Goal: Task Accomplishment & Management: Manage account settings

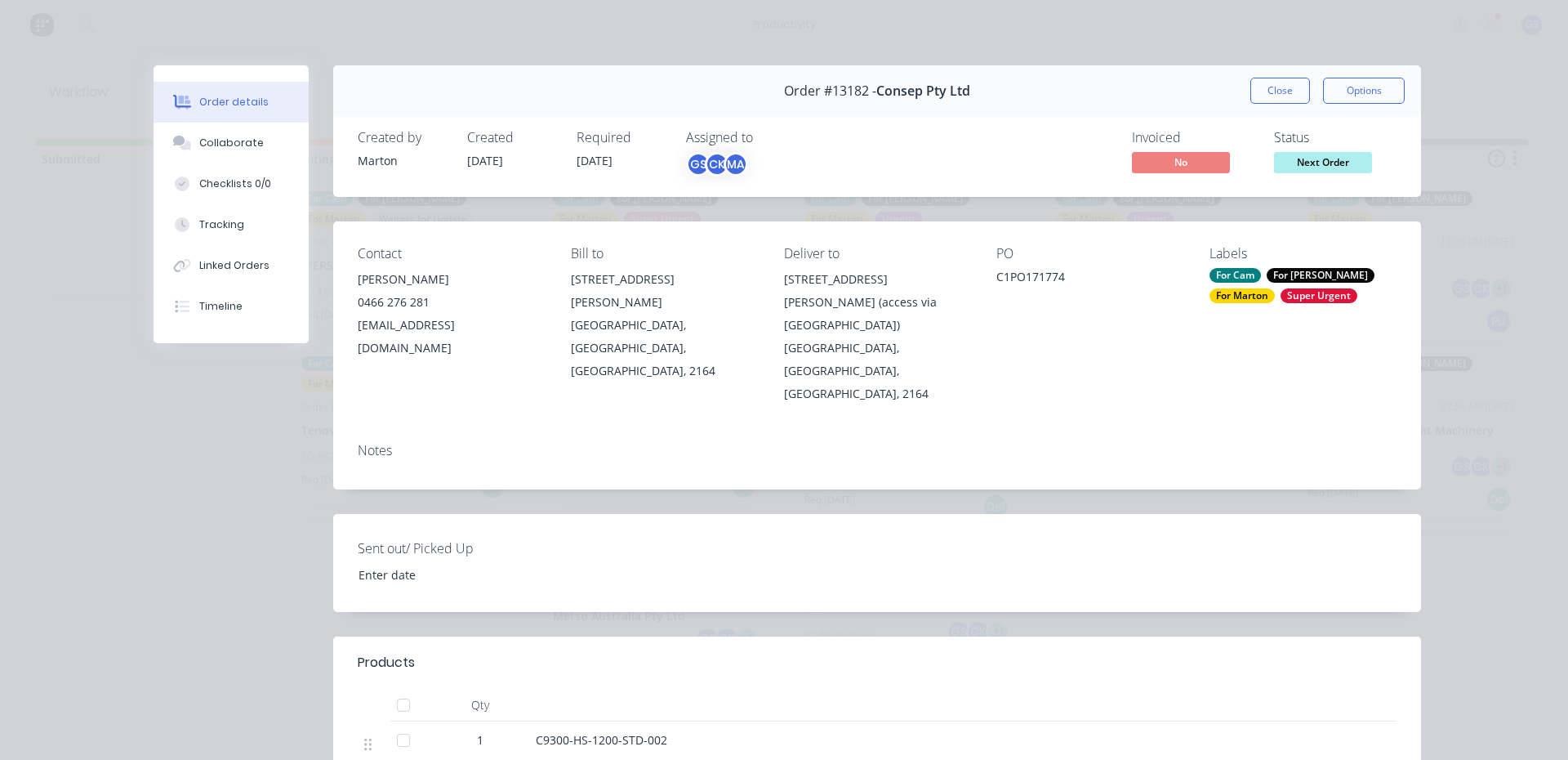
scroll to position [253, 0]
click at [1258, 96] on button "Close" at bounding box center [1280, 90] width 60 height 26
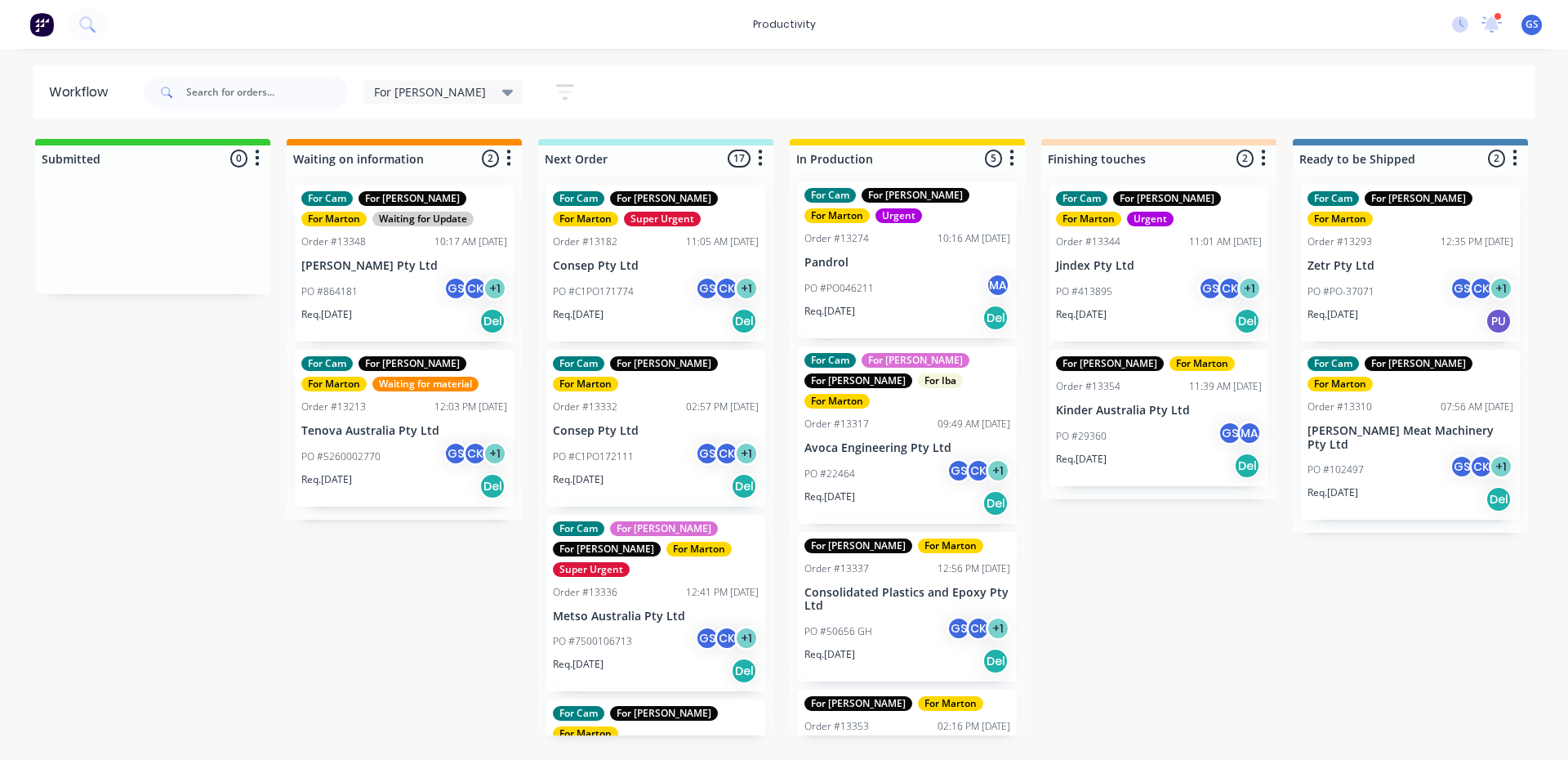
scroll to position [0, 0]
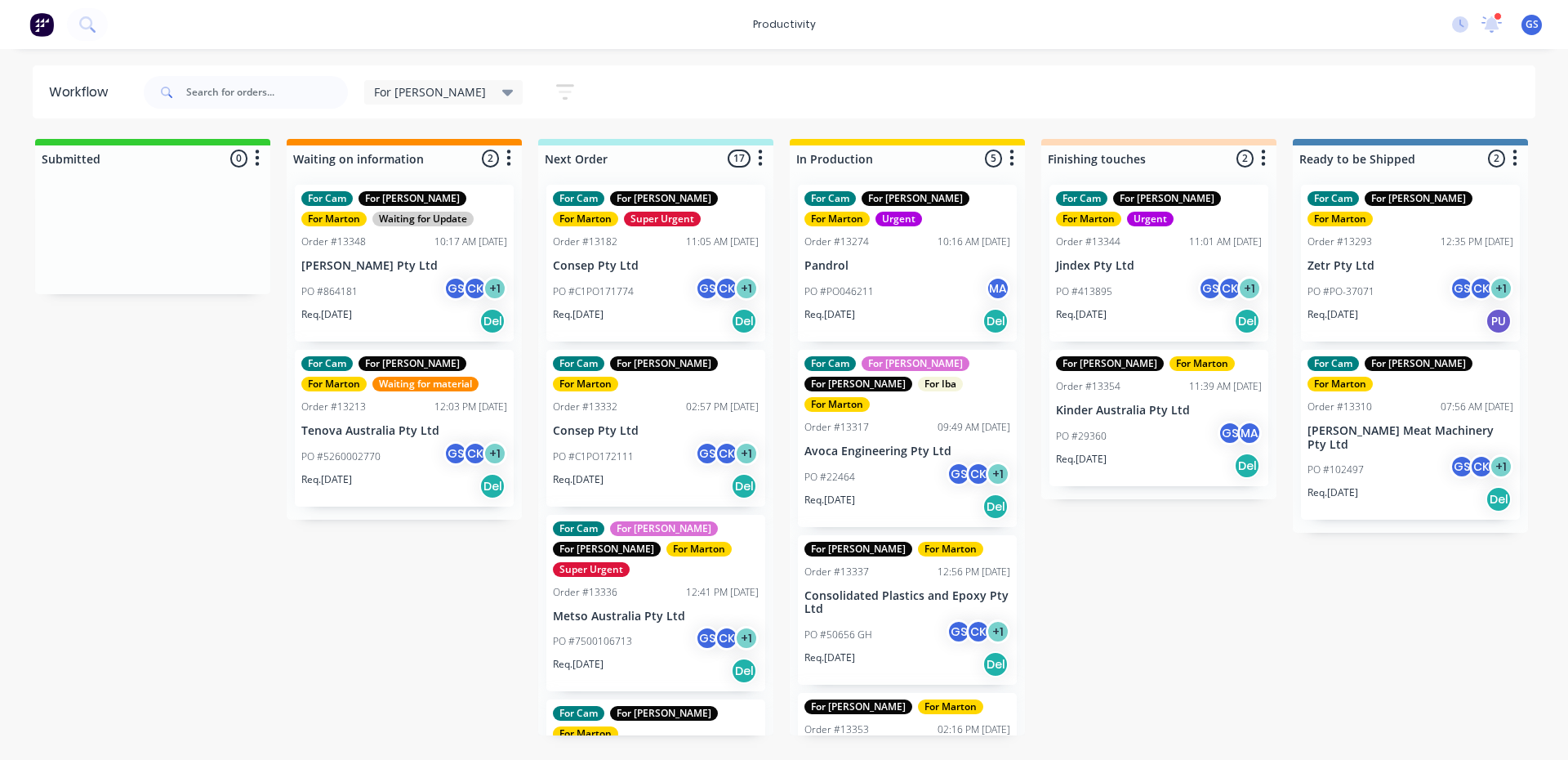
click at [640, 298] on div "PO #C1PO171774 GS CK + 1" at bounding box center [656, 292] width 206 height 31
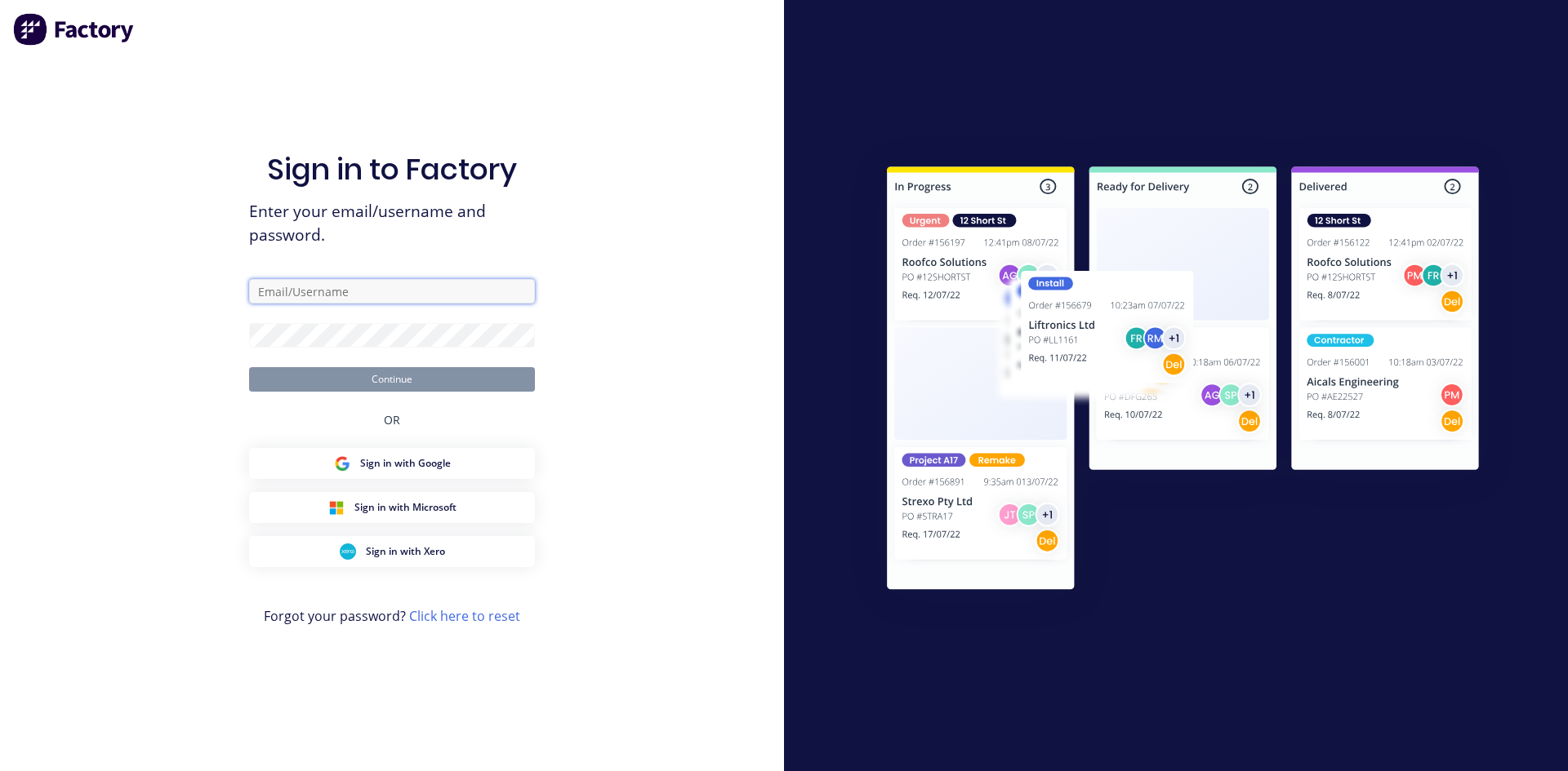
type input "szabo.gergely.janos@gmail.com"
click at [436, 381] on button "Continue" at bounding box center [392, 379] width 286 height 24
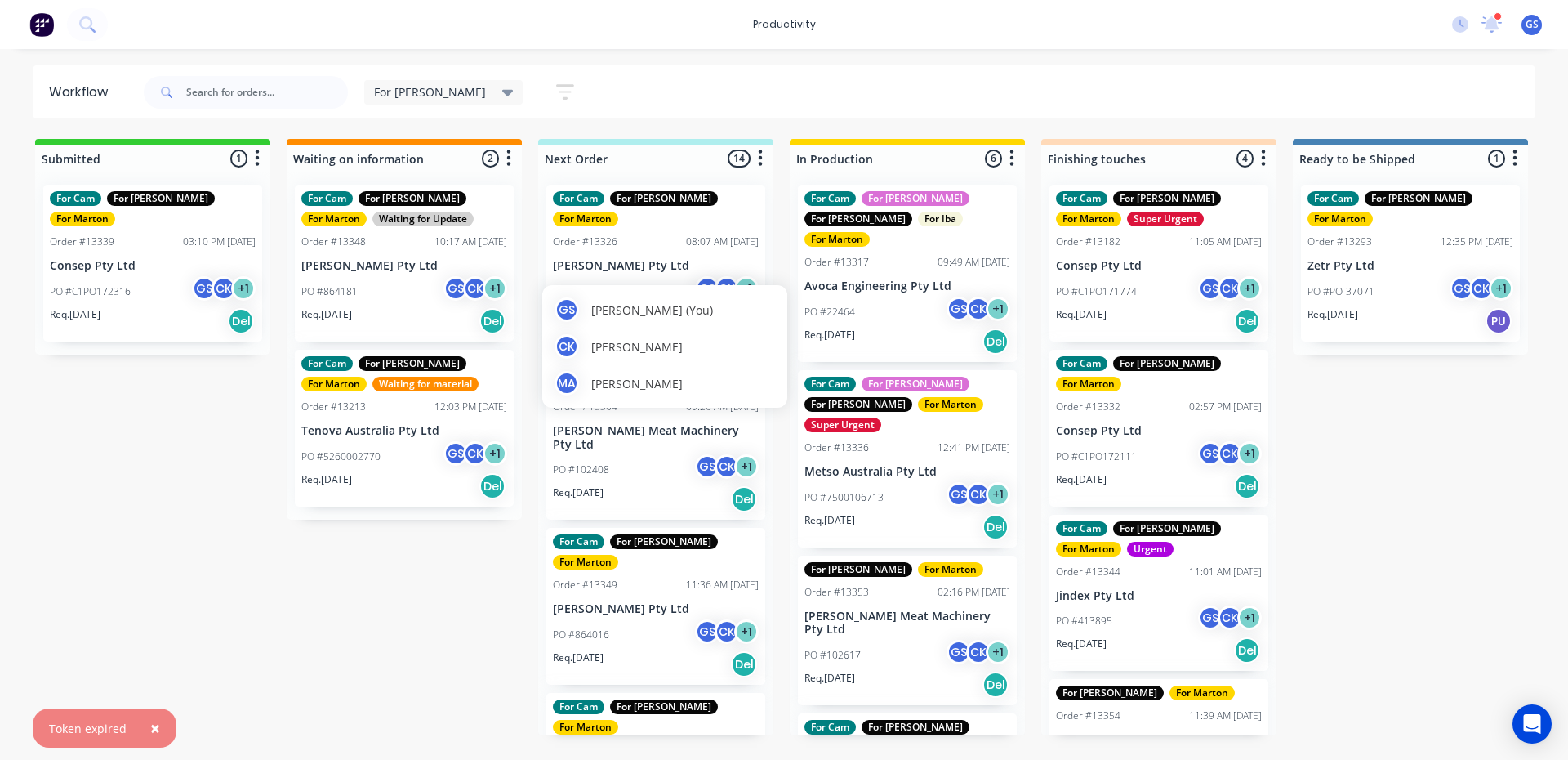
click at [714, 277] on div "CK" at bounding box center [726, 288] width 24 height 25
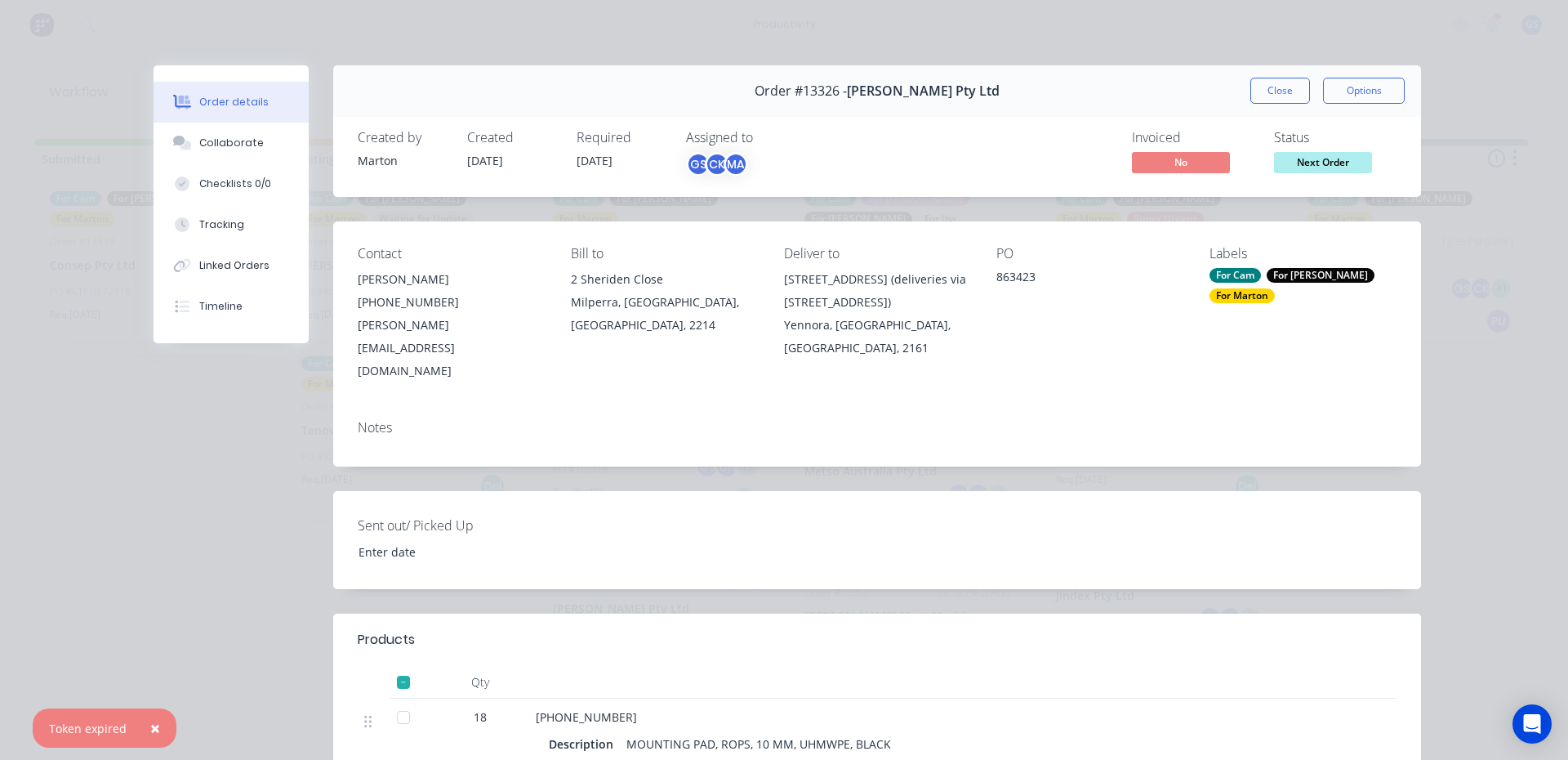
click at [1267, 76] on div "Order #13326 - G.H. Varley Pty Ltd Close Options" at bounding box center [877, 91] width 1088 height 51
click at [1266, 81] on button "Close" at bounding box center [1280, 90] width 60 height 26
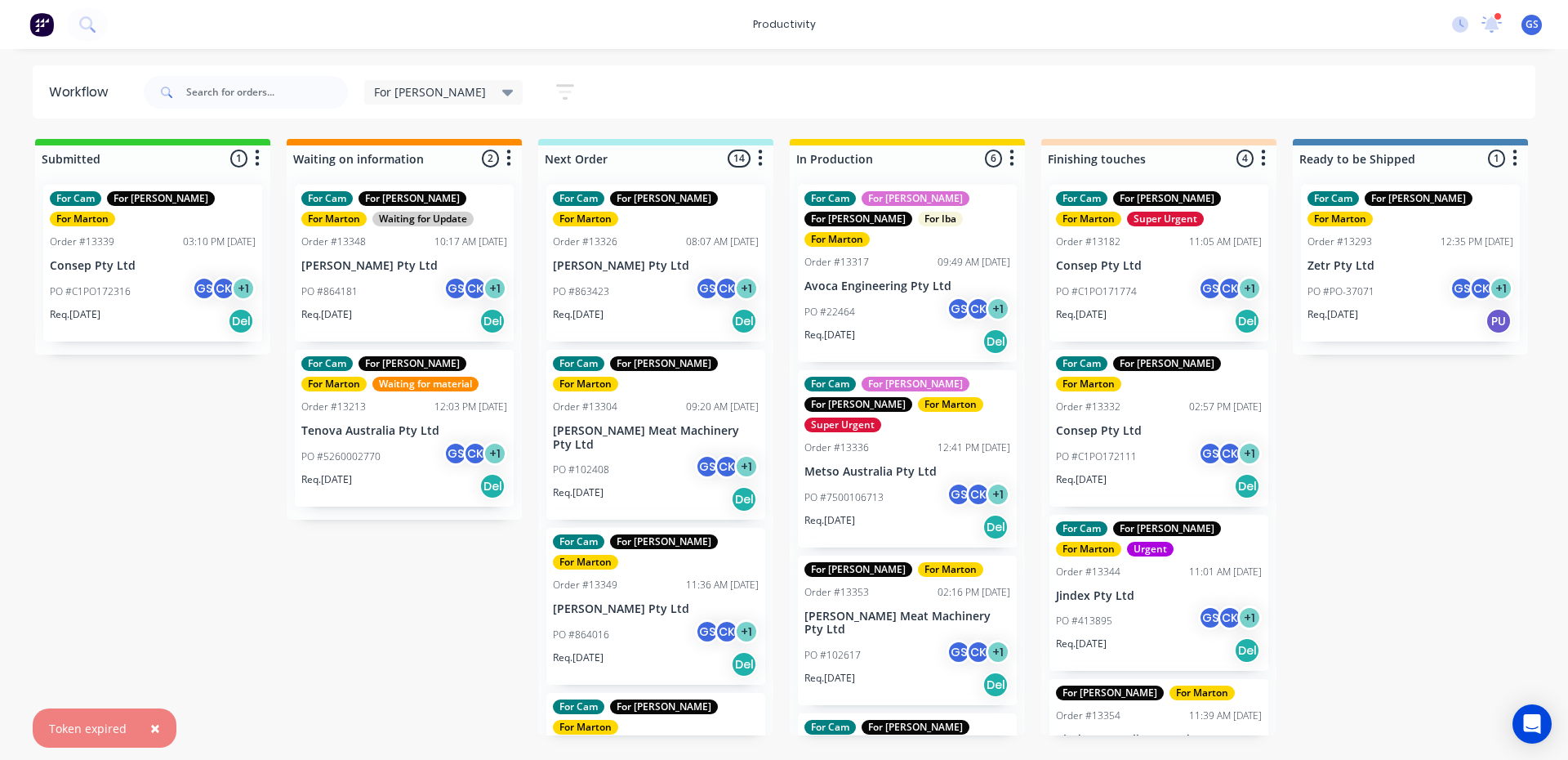
click at [889, 279] on p "Avoca Engineering Pty Ltd" at bounding box center [907, 286] width 206 height 14
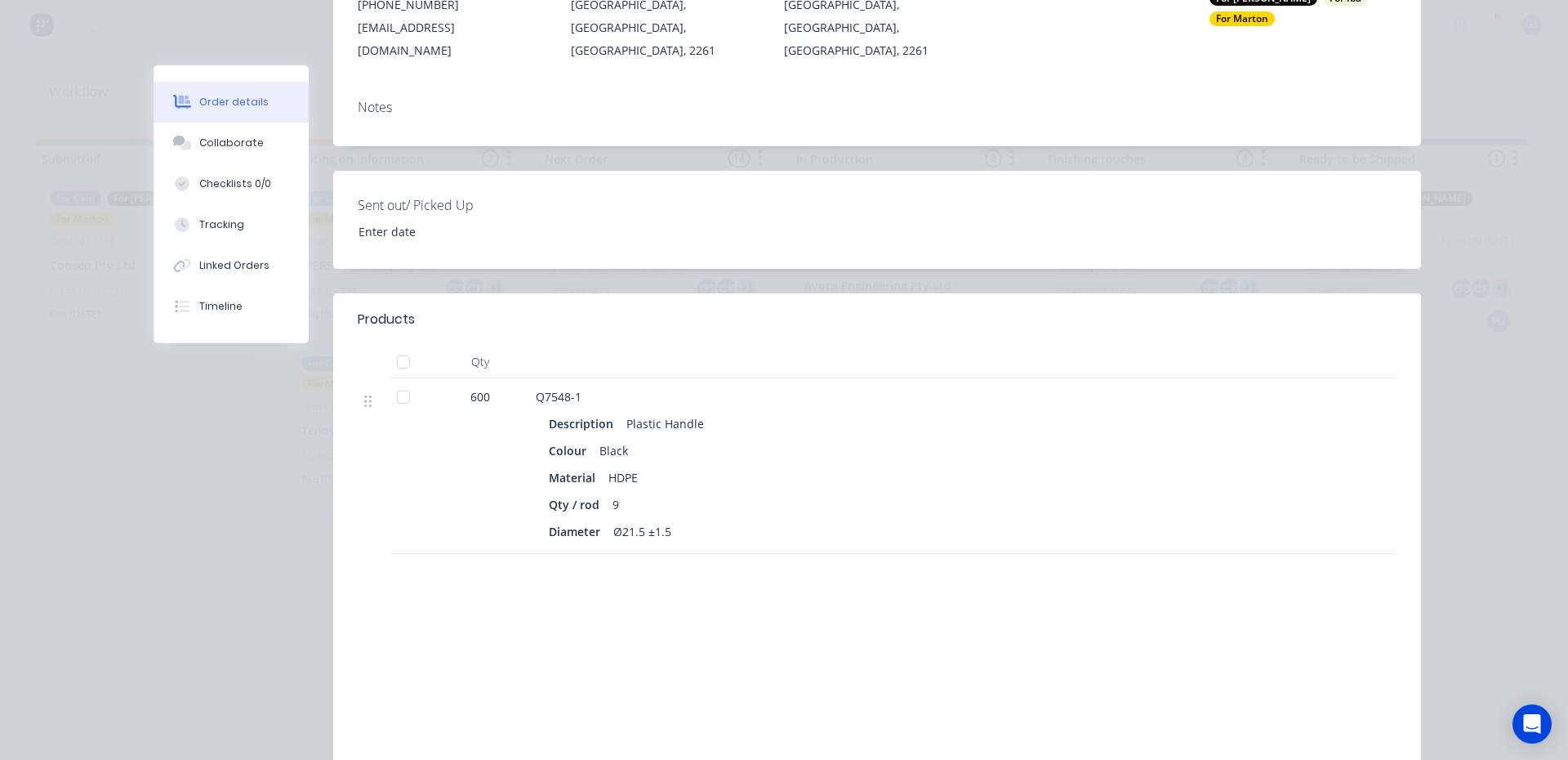
scroll to position [327, 0]
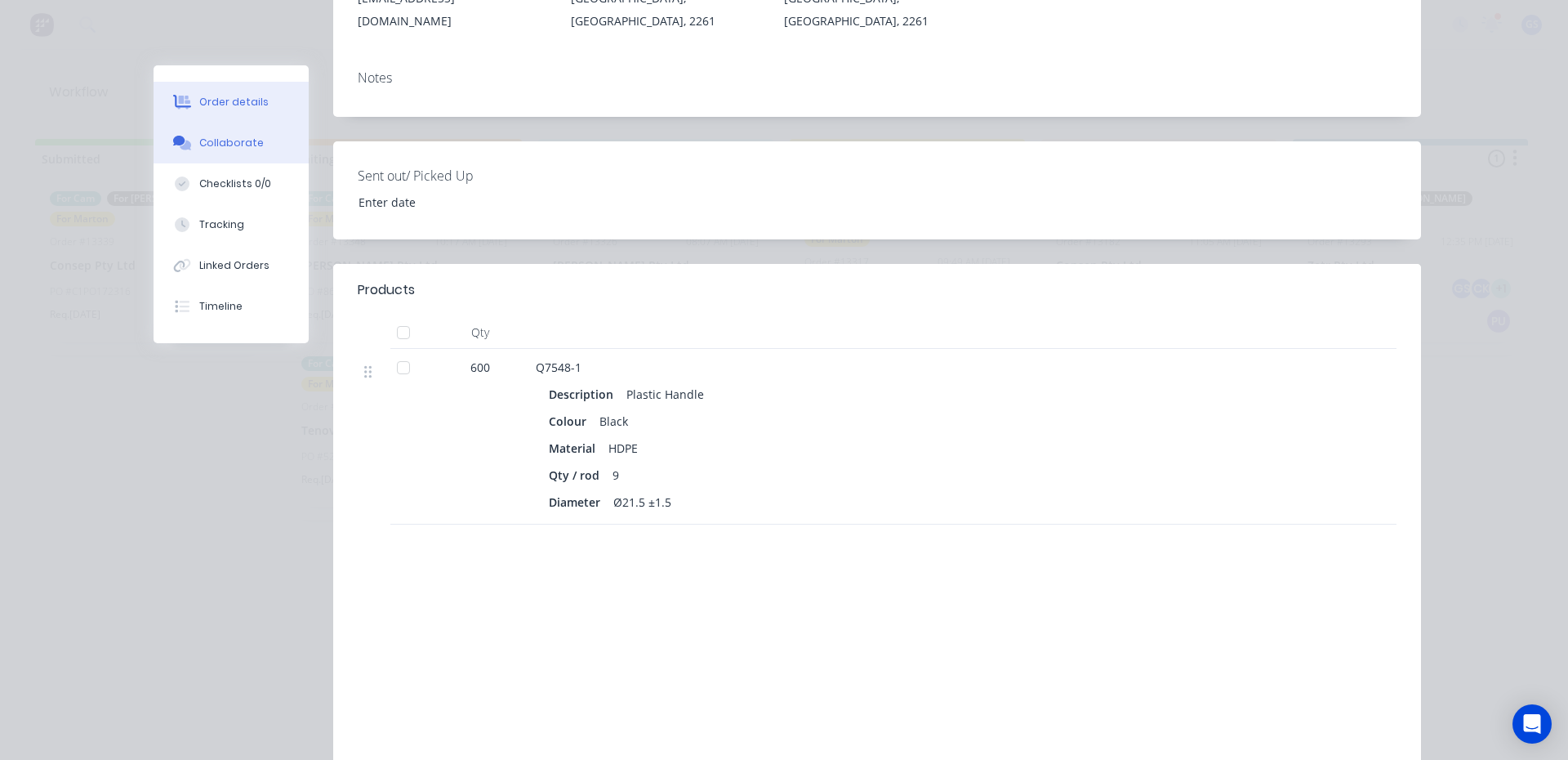
click at [258, 135] on button "Collaborate" at bounding box center [231, 143] width 155 height 41
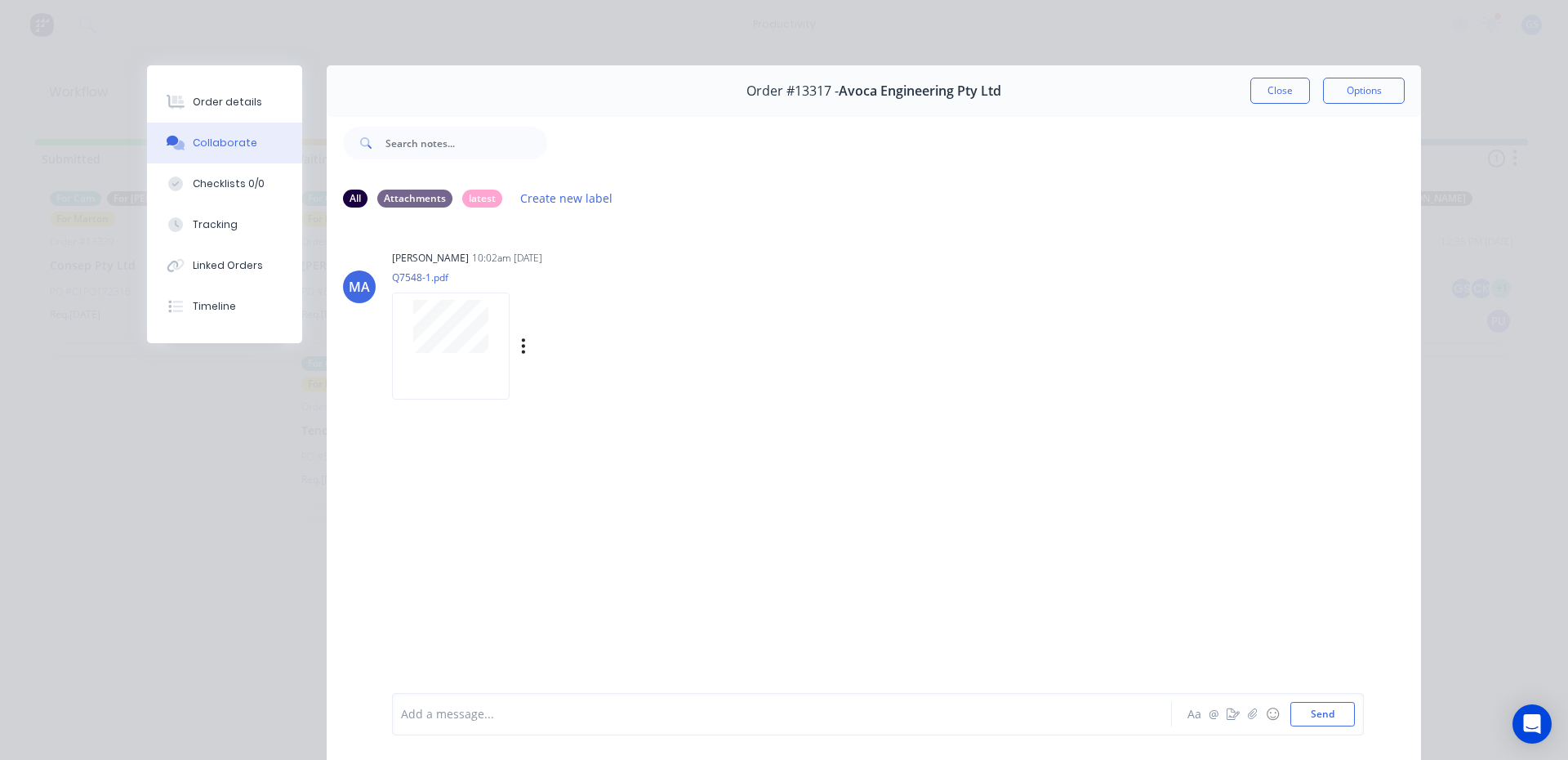
click at [494, 339] on div at bounding box center [450, 327] width 103 height 53
click at [197, 100] on div "Order details" at bounding box center [227, 102] width 70 height 15
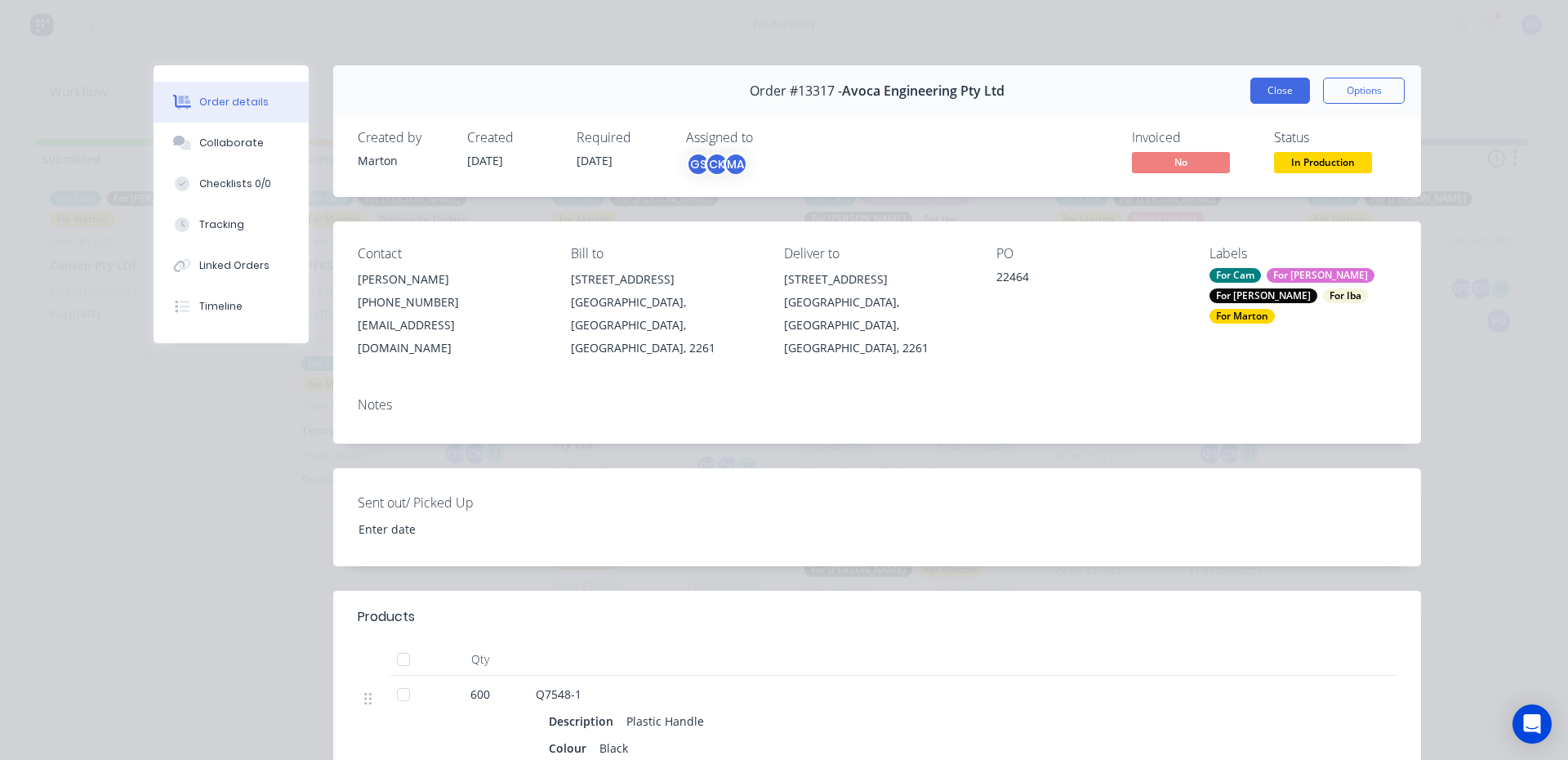
click at [1268, 86] on button "Close" at bounding box center [1280, 90] width 60 height 26
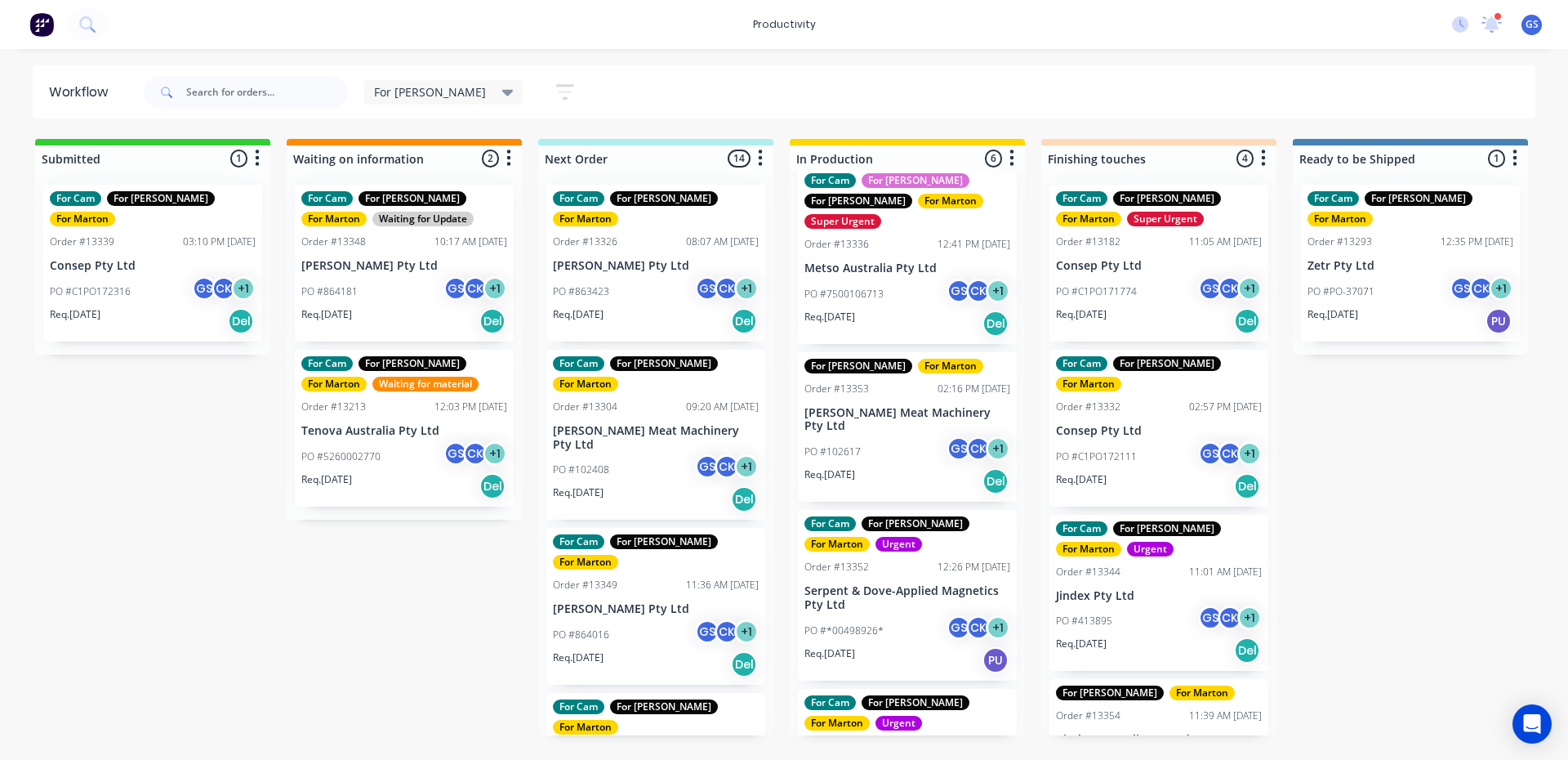
scroll to position [245, 0]
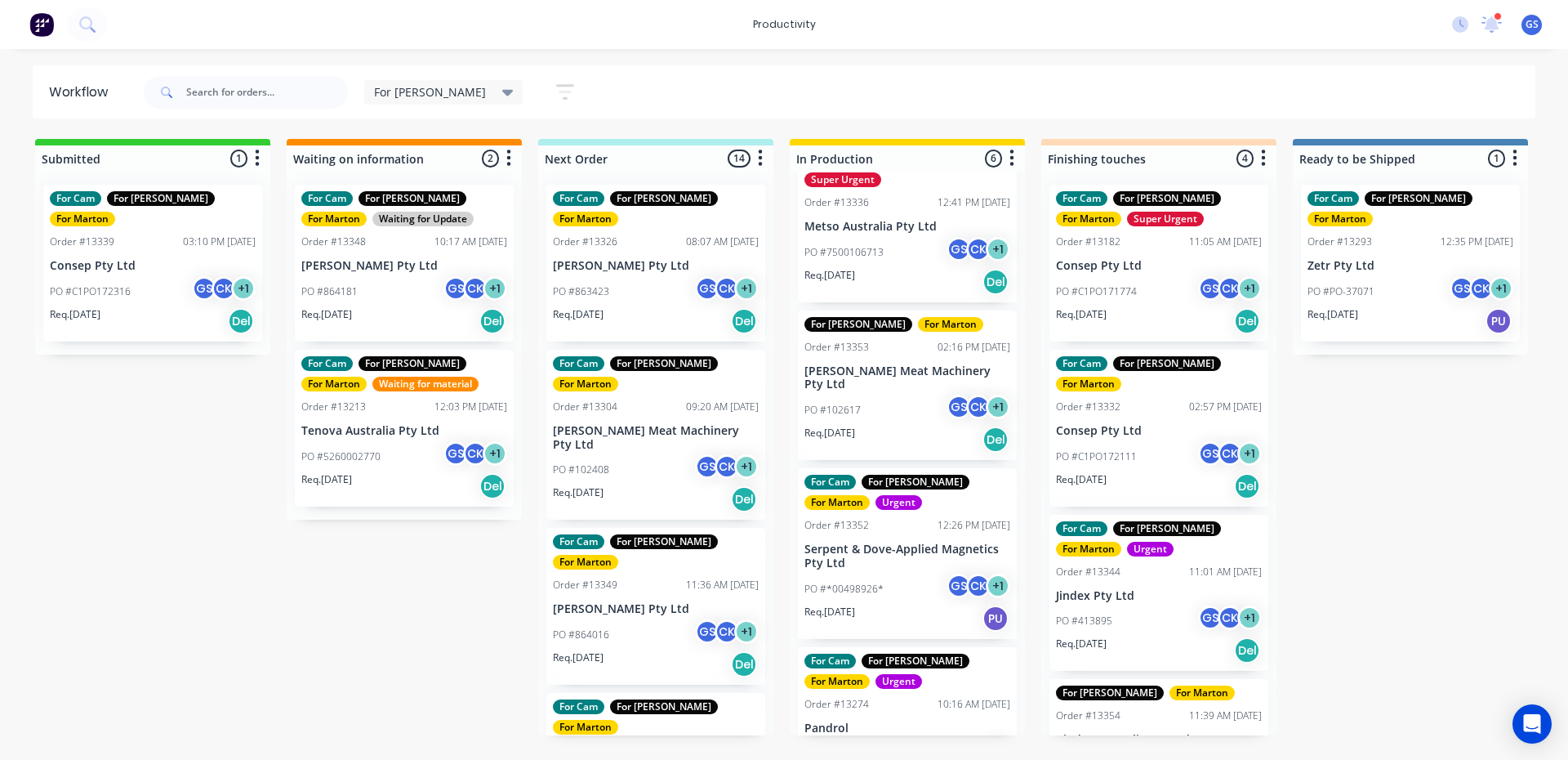
click at [884, 268] on div "Req. 01/10/25 Del" at bounding box center [907, 281] width 206 height 27
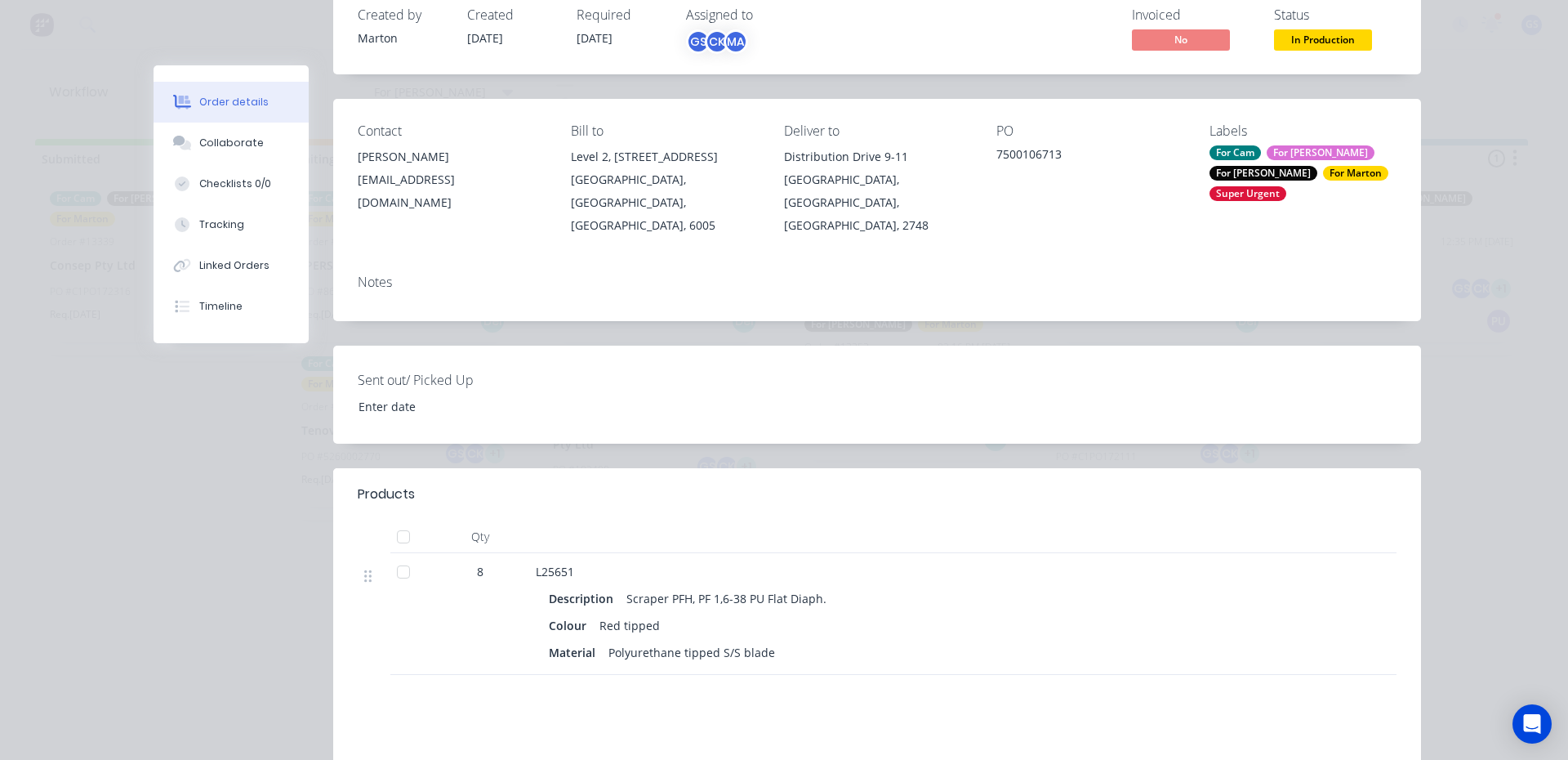
scroll to position [357, 0]
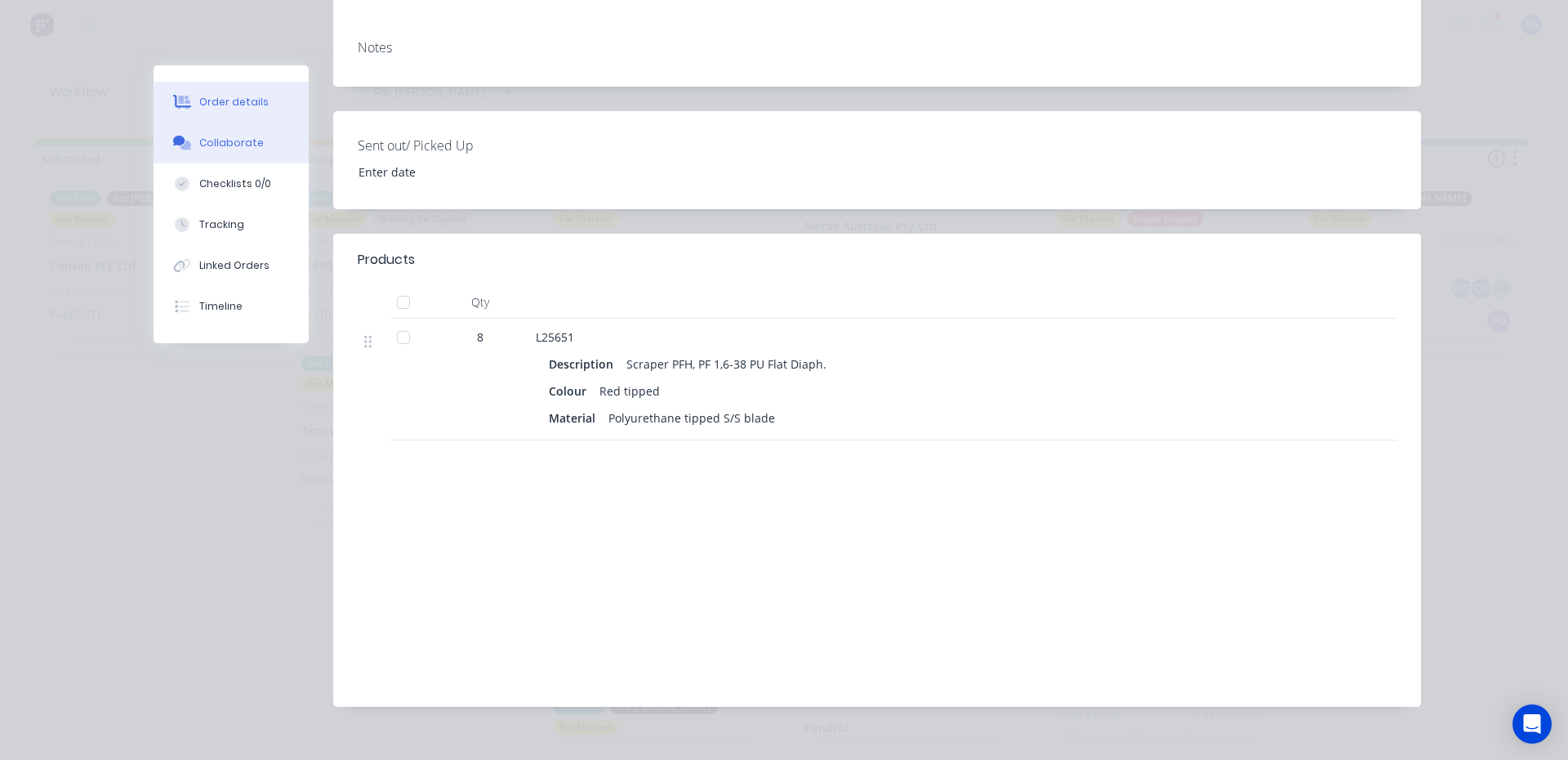
click at [222, 136] on div "Collaborate" at bounding box center [231, 142] width 65 height 15
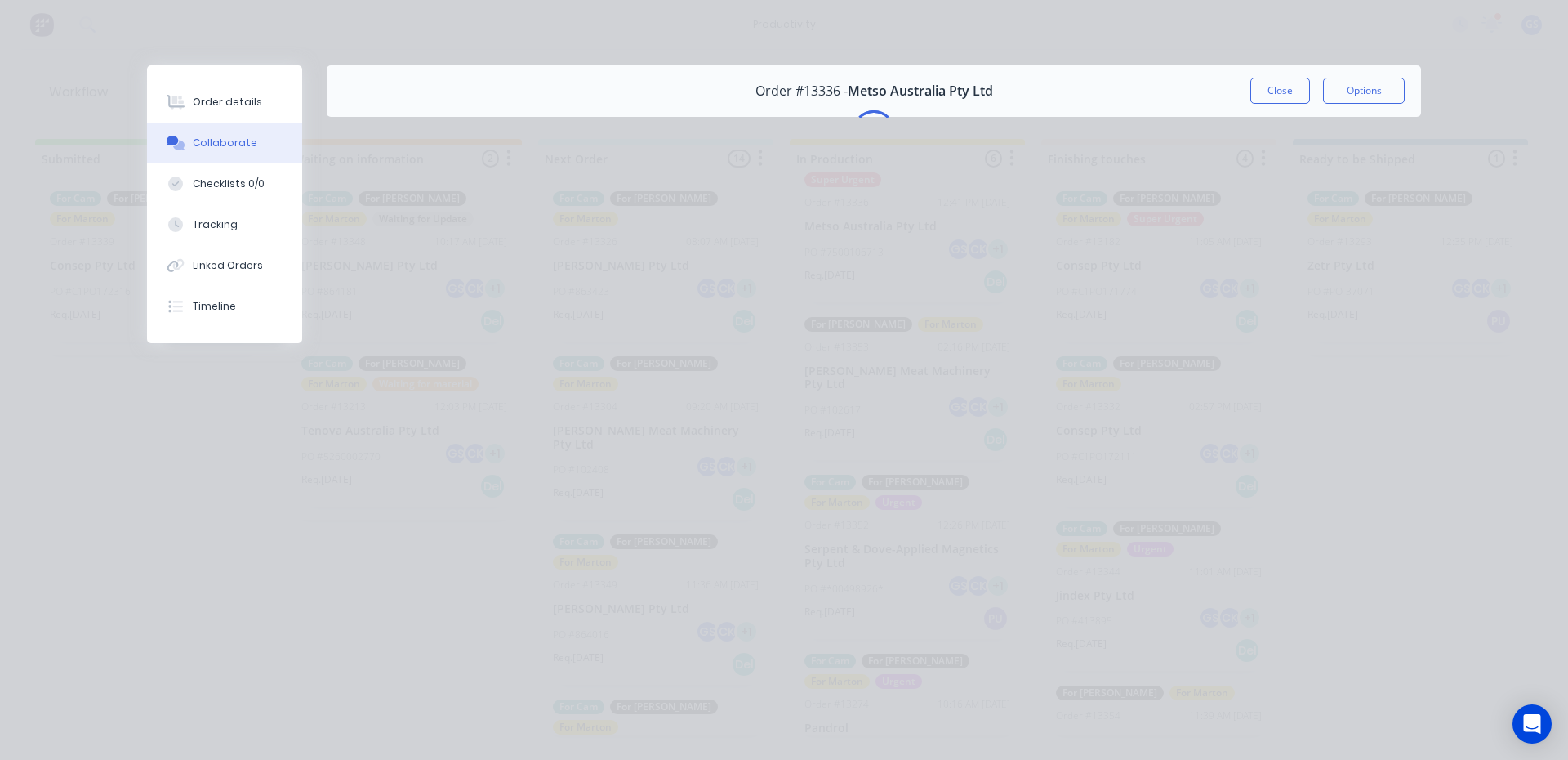
scroll to position [0, 0]
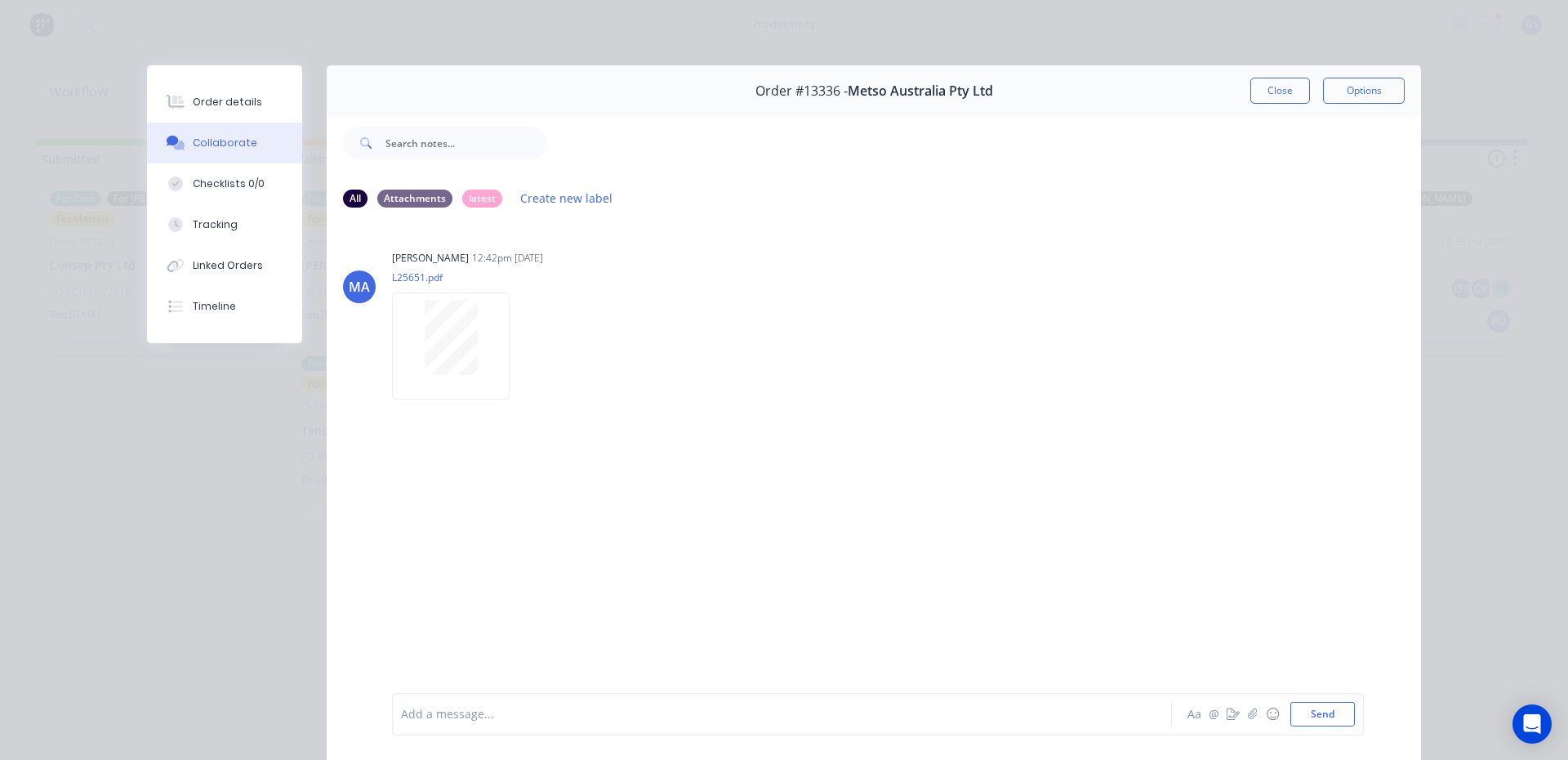
drag, startPoint x: 265, startPoint y: 105, endPoint x: 674, endPoint y: 75, distance: 410.1
click at [265, 106] on button "Order details" at bounding box center [224, 102] width 155 height 41
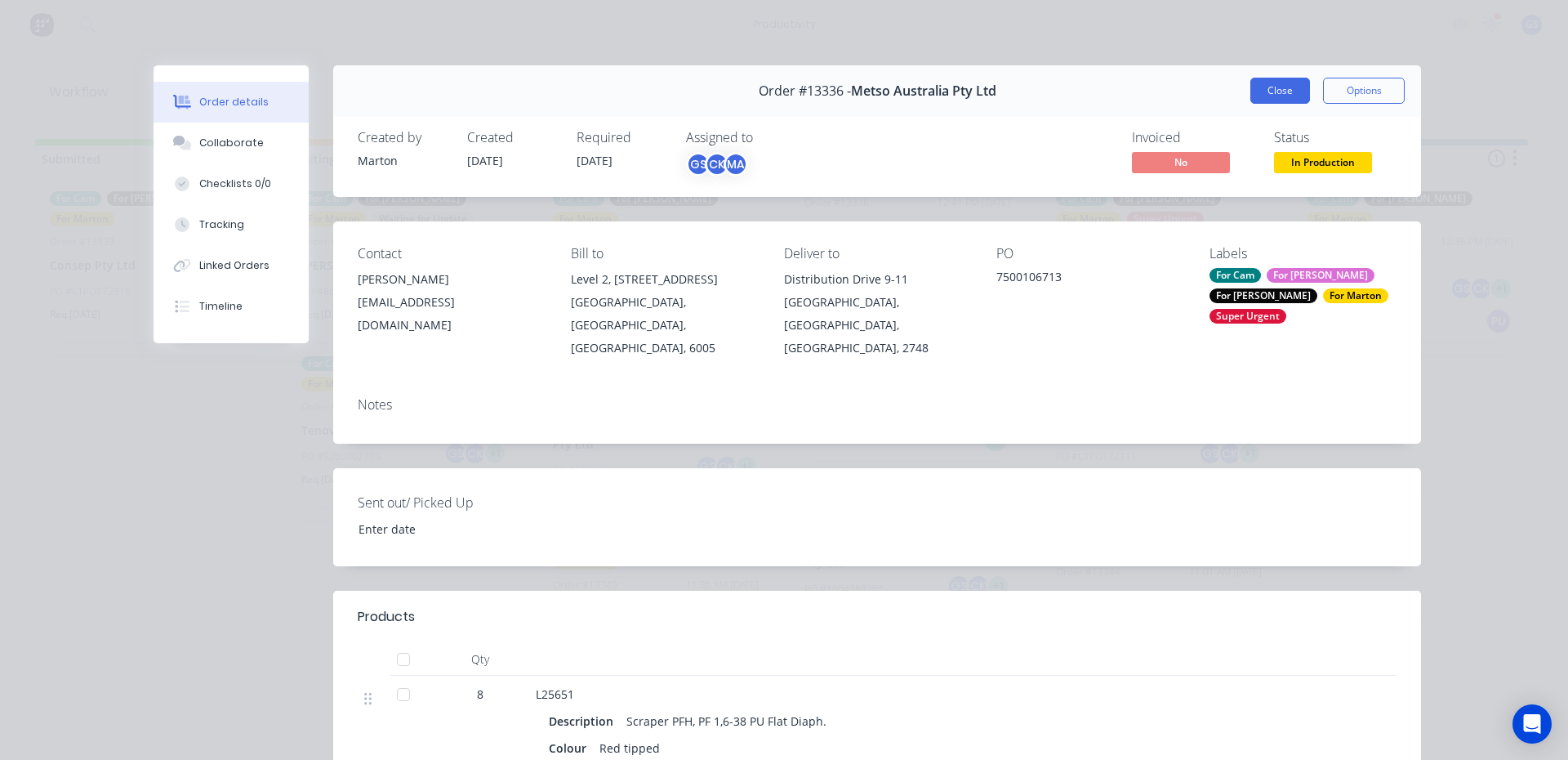
click at [1263, 89] on button "Close" at bounding box center [1280, 90] width 60 height 26
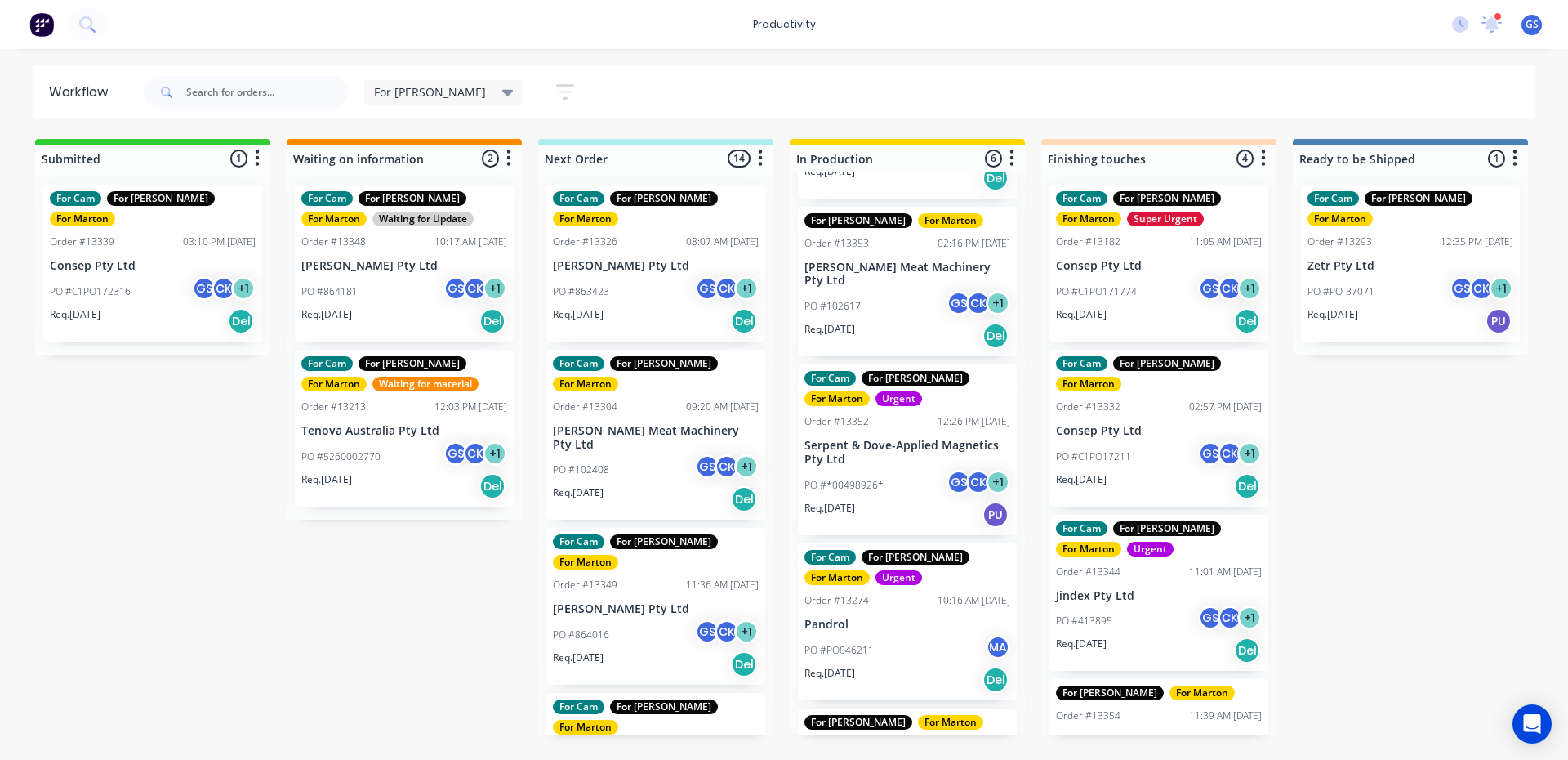
scroll to position [418, 0]
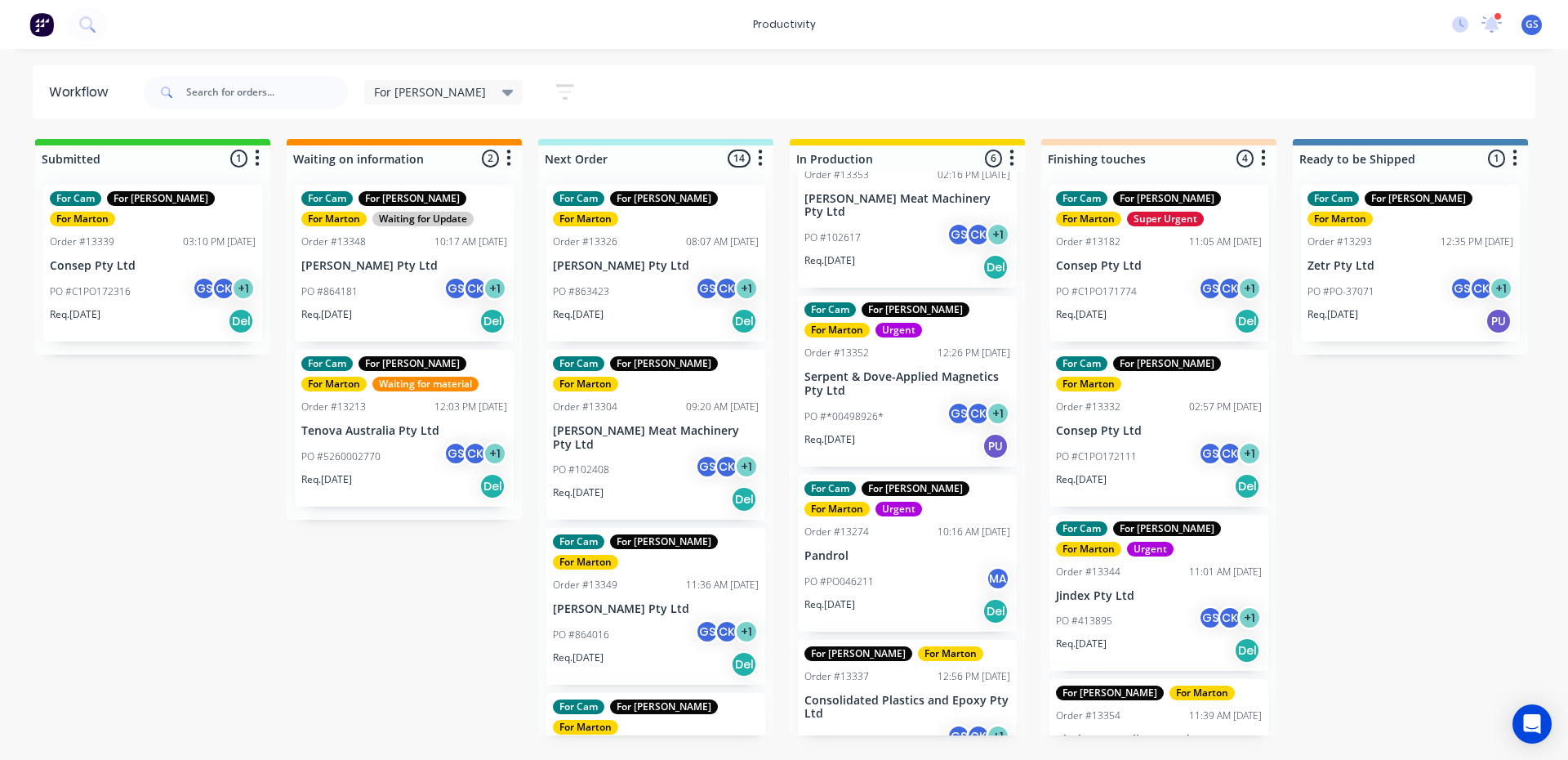
click at [904, 401] on div "PO #*00498926* GS CK + 1" at bounding box center [907, 417] width 206 height 31
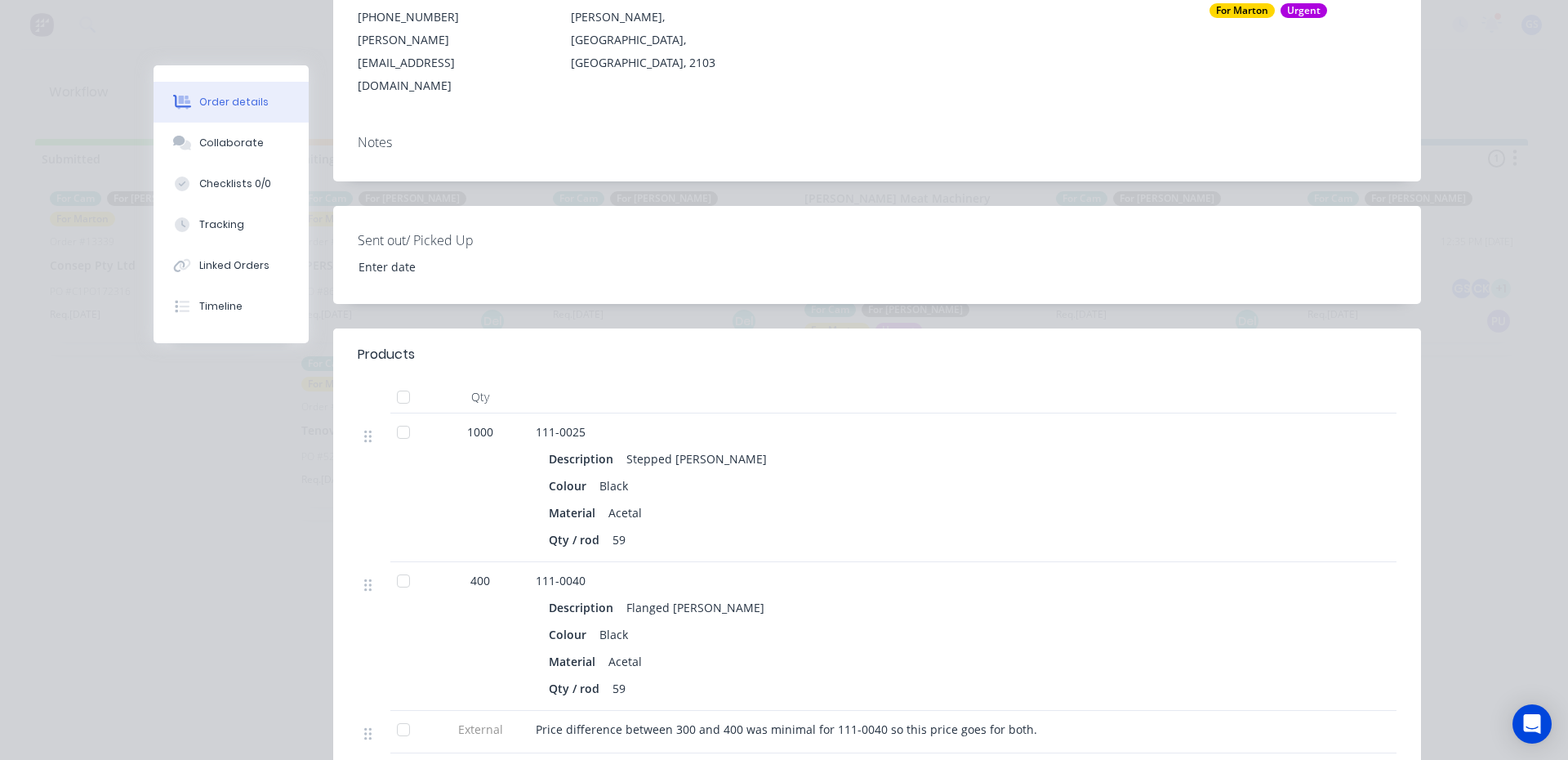
scroll to position [327, 0]
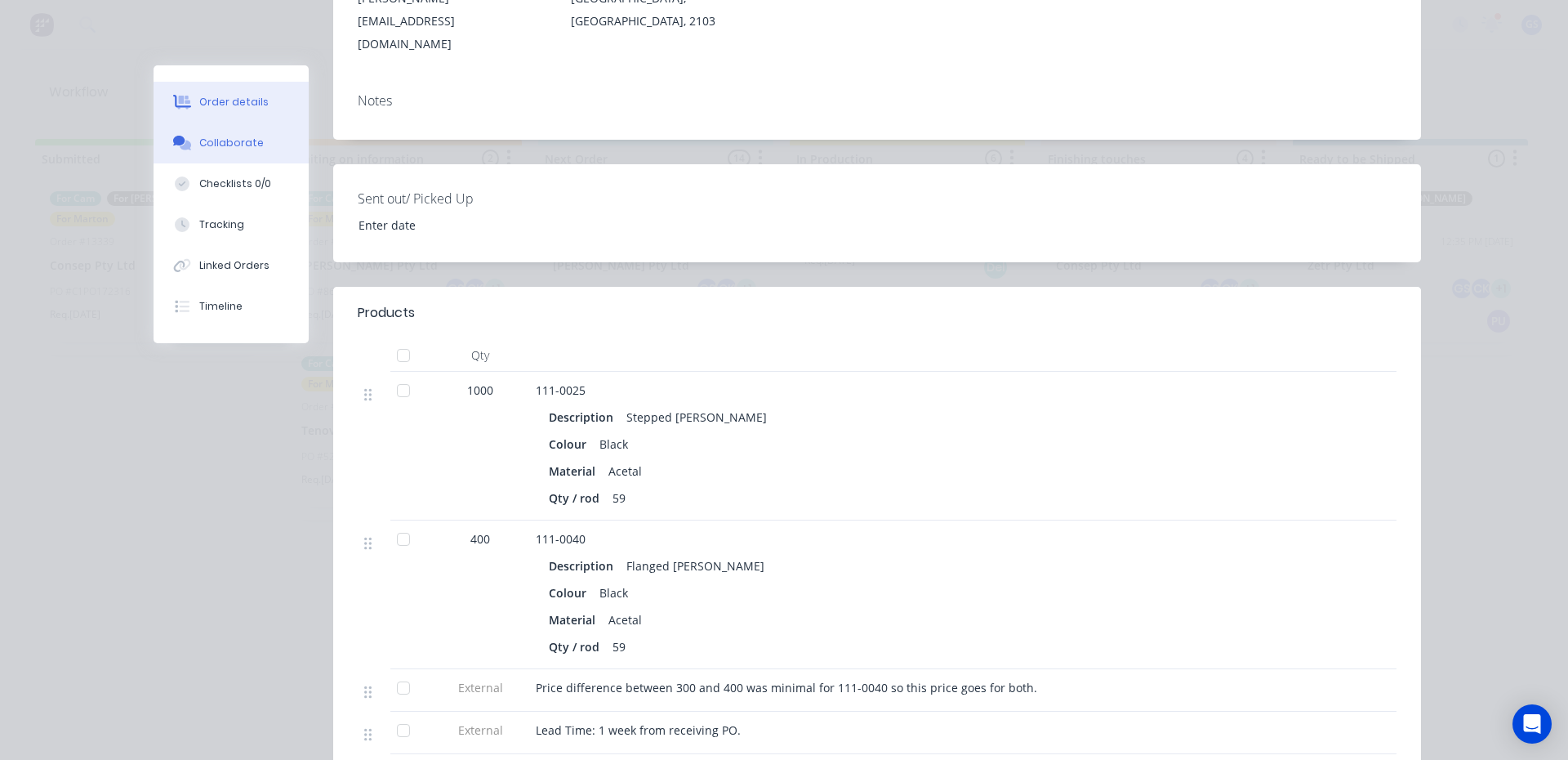
click at [211, 146] on div "Collaborate" at bounding box center [231, 142] width 65 height 15
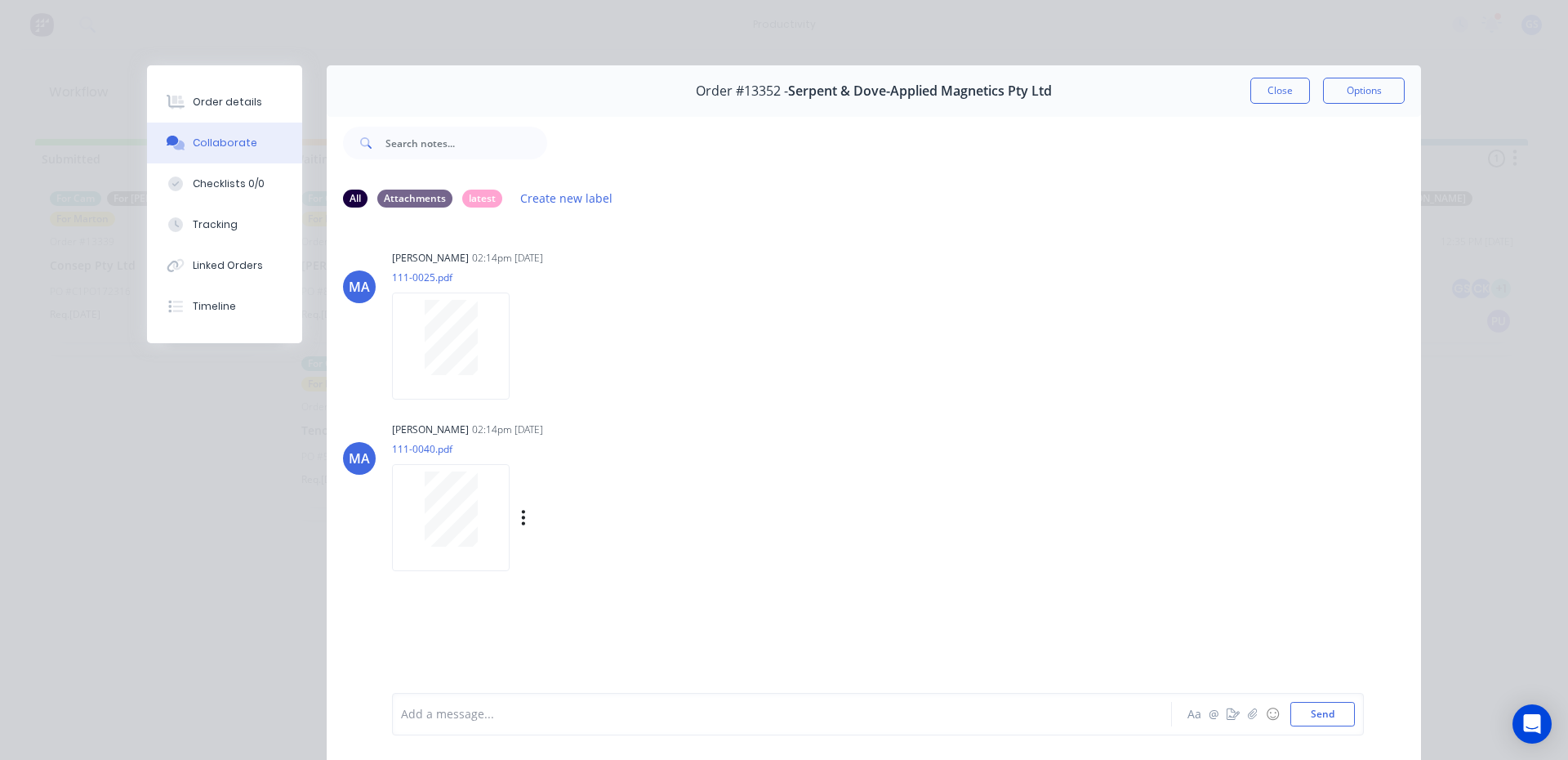
click at [481, 493] on div at bounding box center [450, 509] width 103 height 76
click at [1282, 90] on button "Close" at bounding box center [1280, 90] width 60 height 26
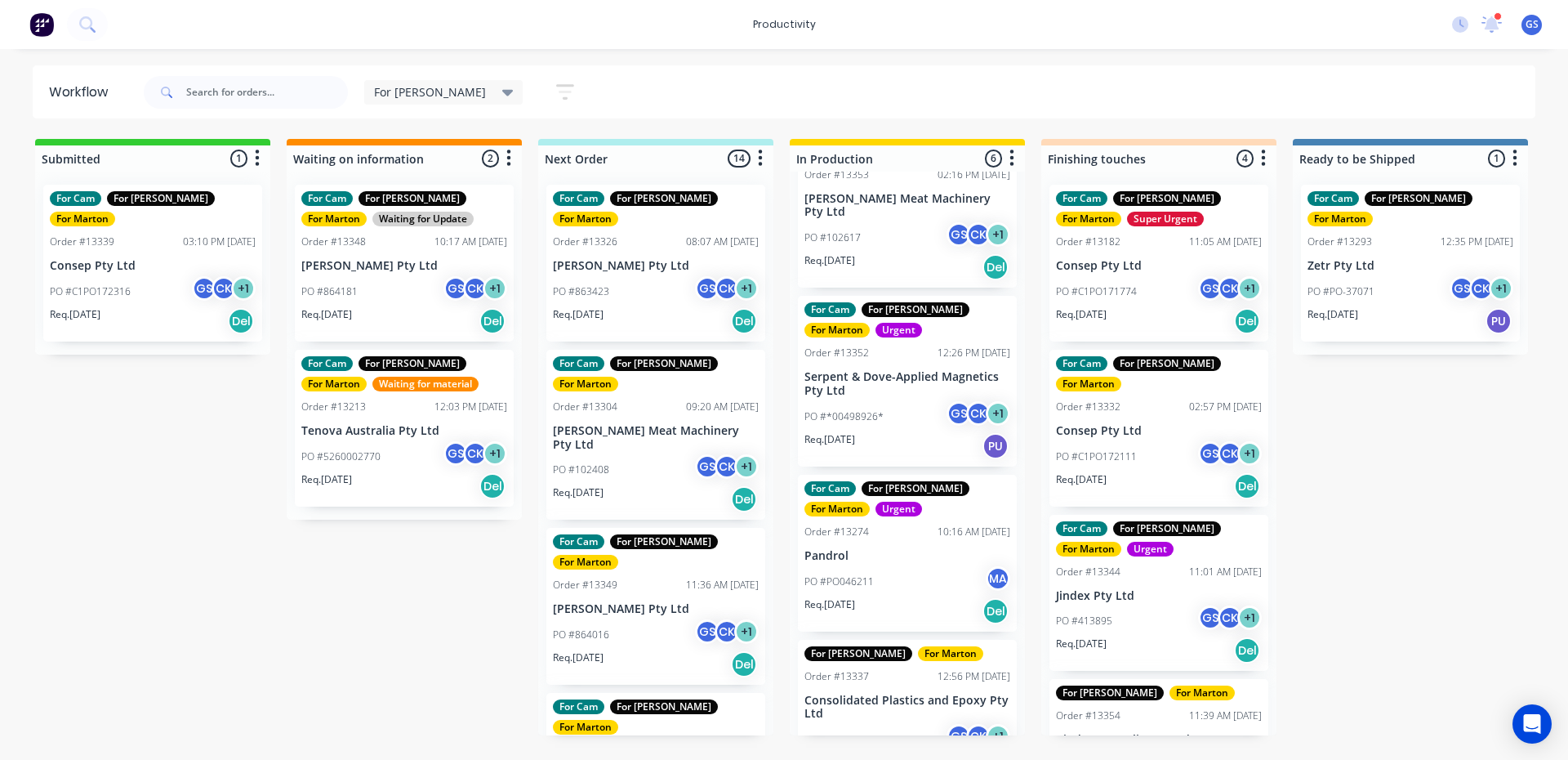
click at [914, 481] on div "For Cam For Gary For Marton Urgent" at bounding box center [907, 499] width 206 height 35
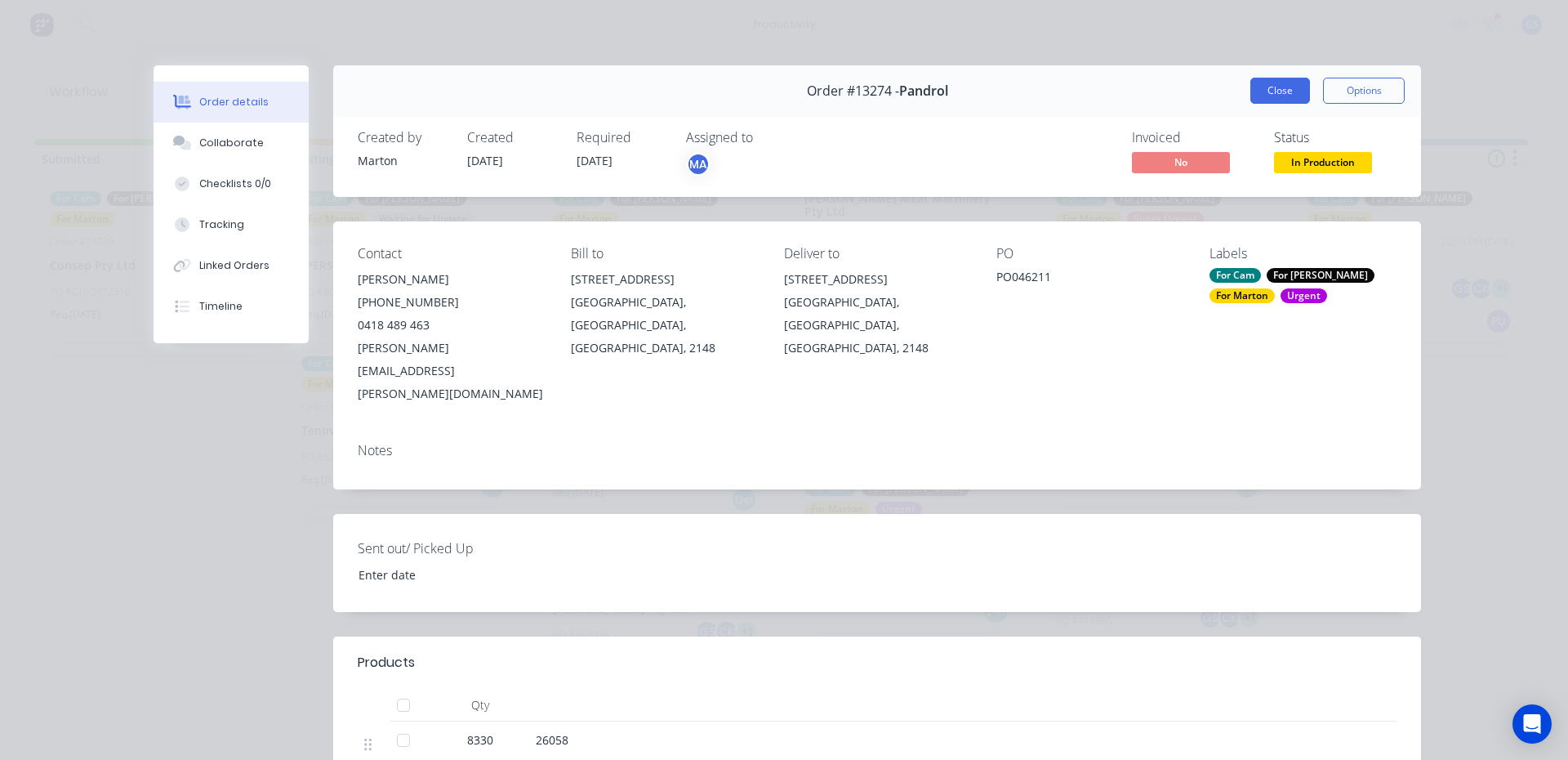
click at [1301, 103] on button "Close" at bounding box center [1280, 90] width 60 height 26
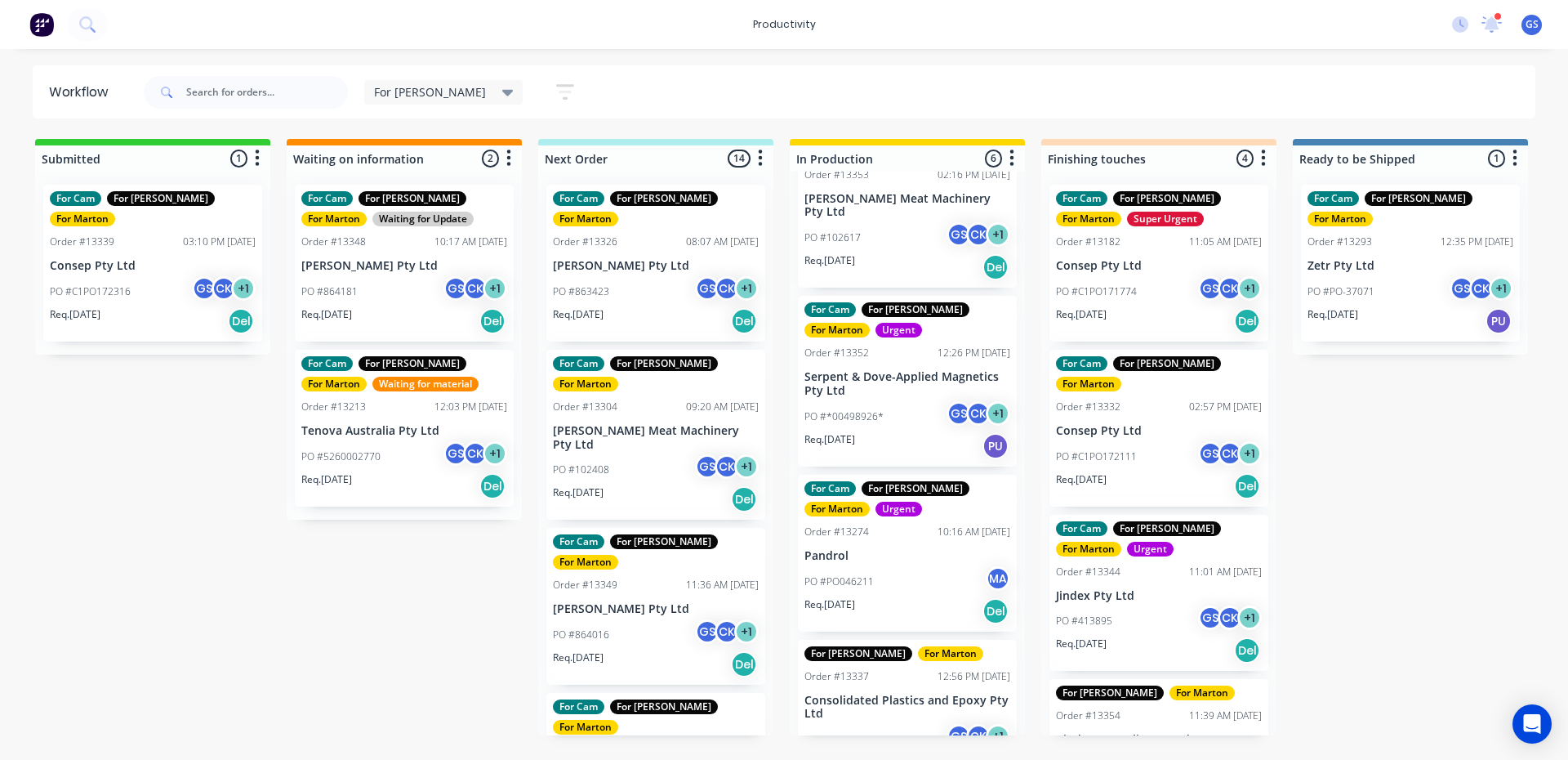
click at [906, 693] on p "Consolidated Plastics and Epoxy Pty Ltd" at bounding box center [907, 707] width 206 height 27
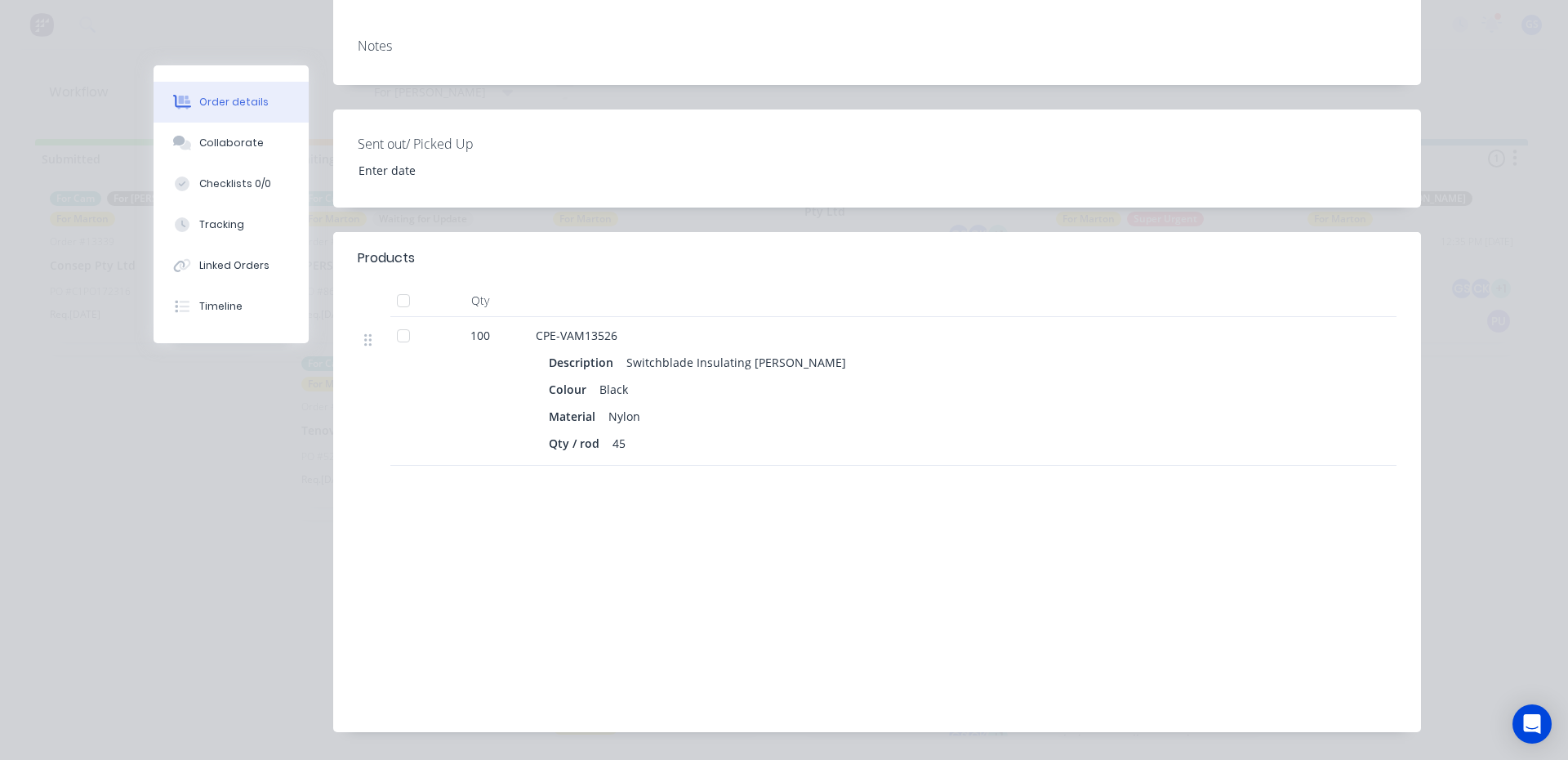
scroll to position [407, 0]
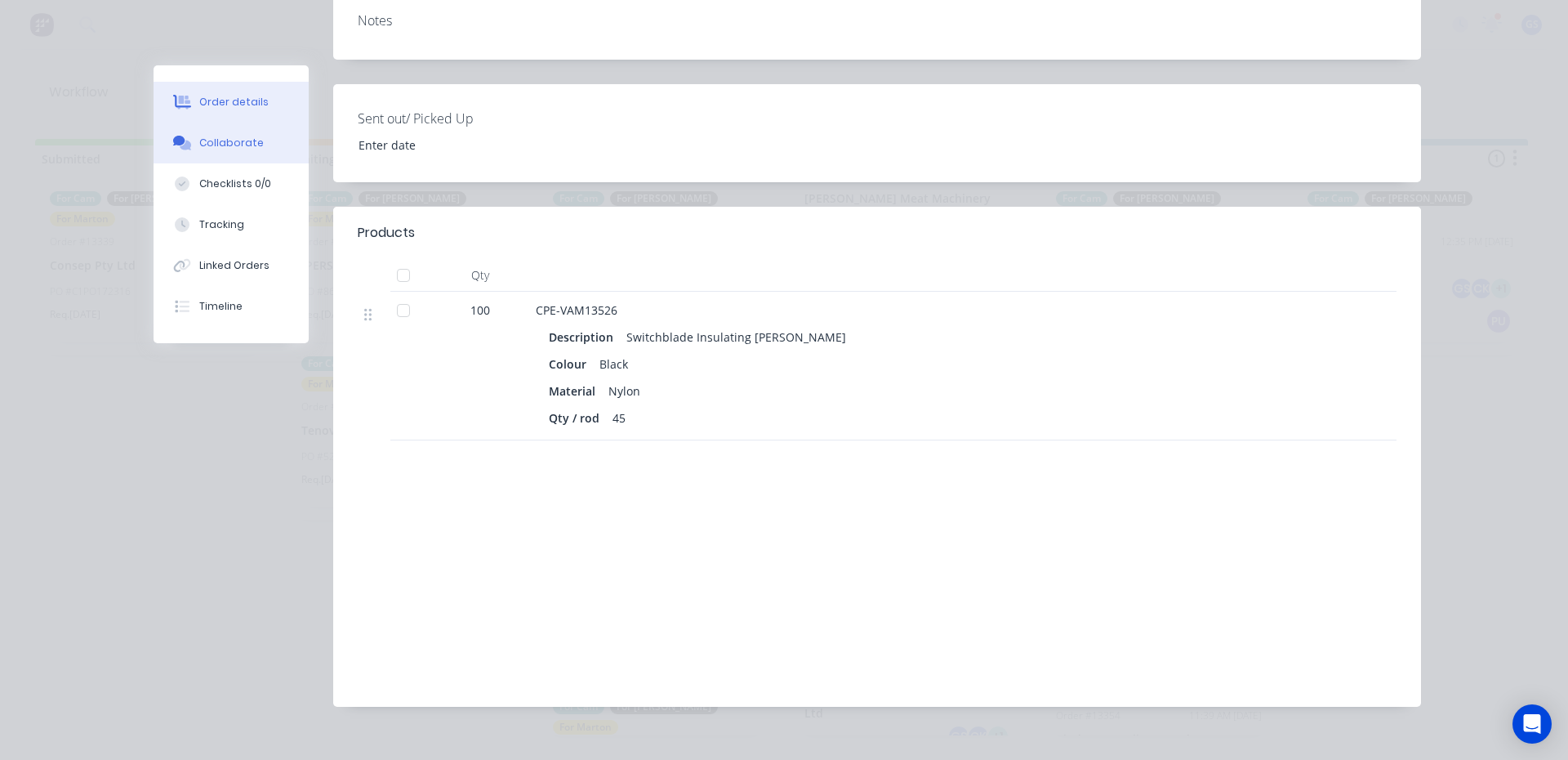
click at [178, 142] on icon at bounding box center [182, 142] width 19 height 15
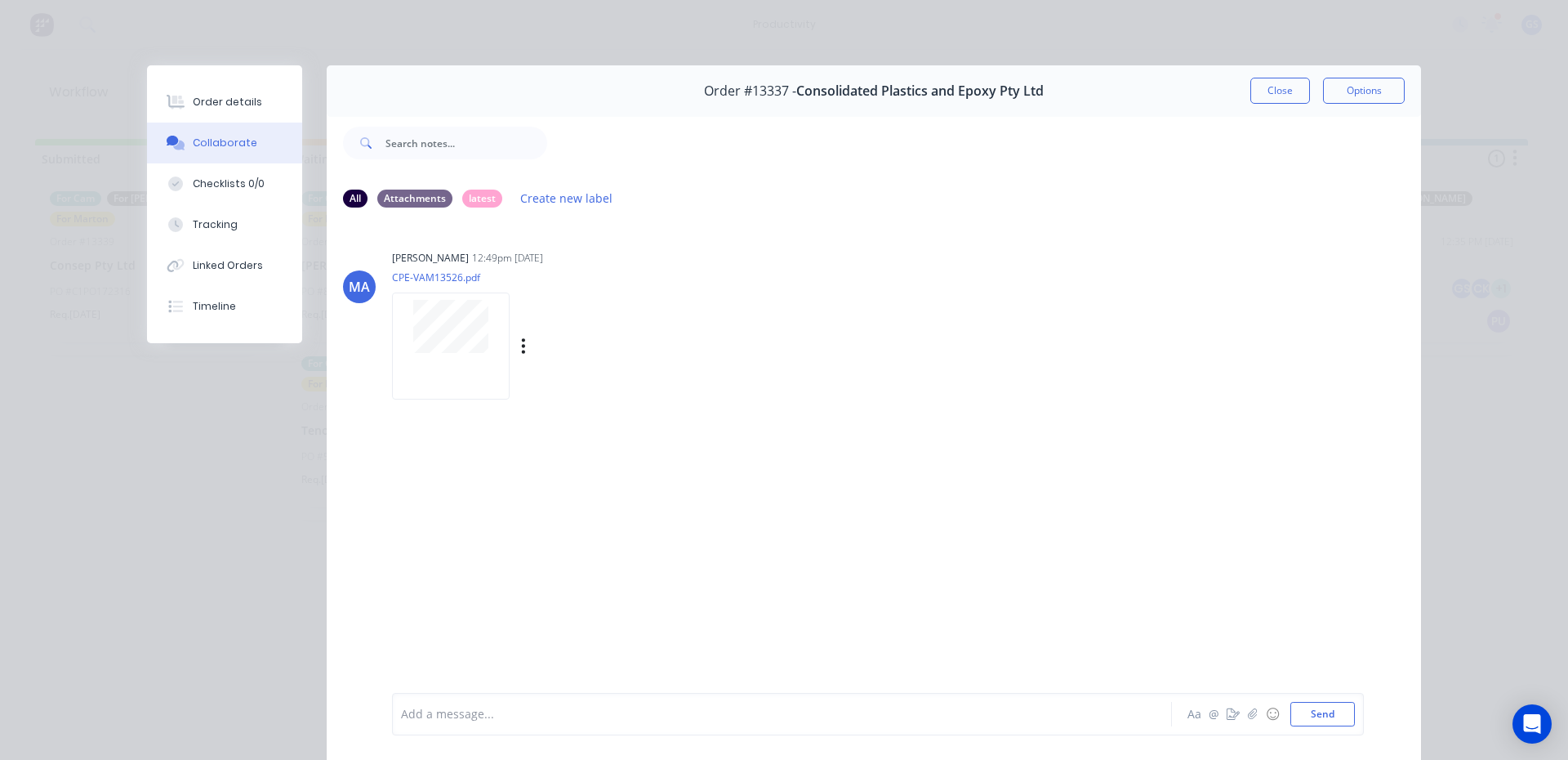
click at [435, 363] on div at bounding box center [451, 345] width 118 height 107
click at [1291, 91] on button "Close" at bounding box center [1280, 90] width 60 height 26
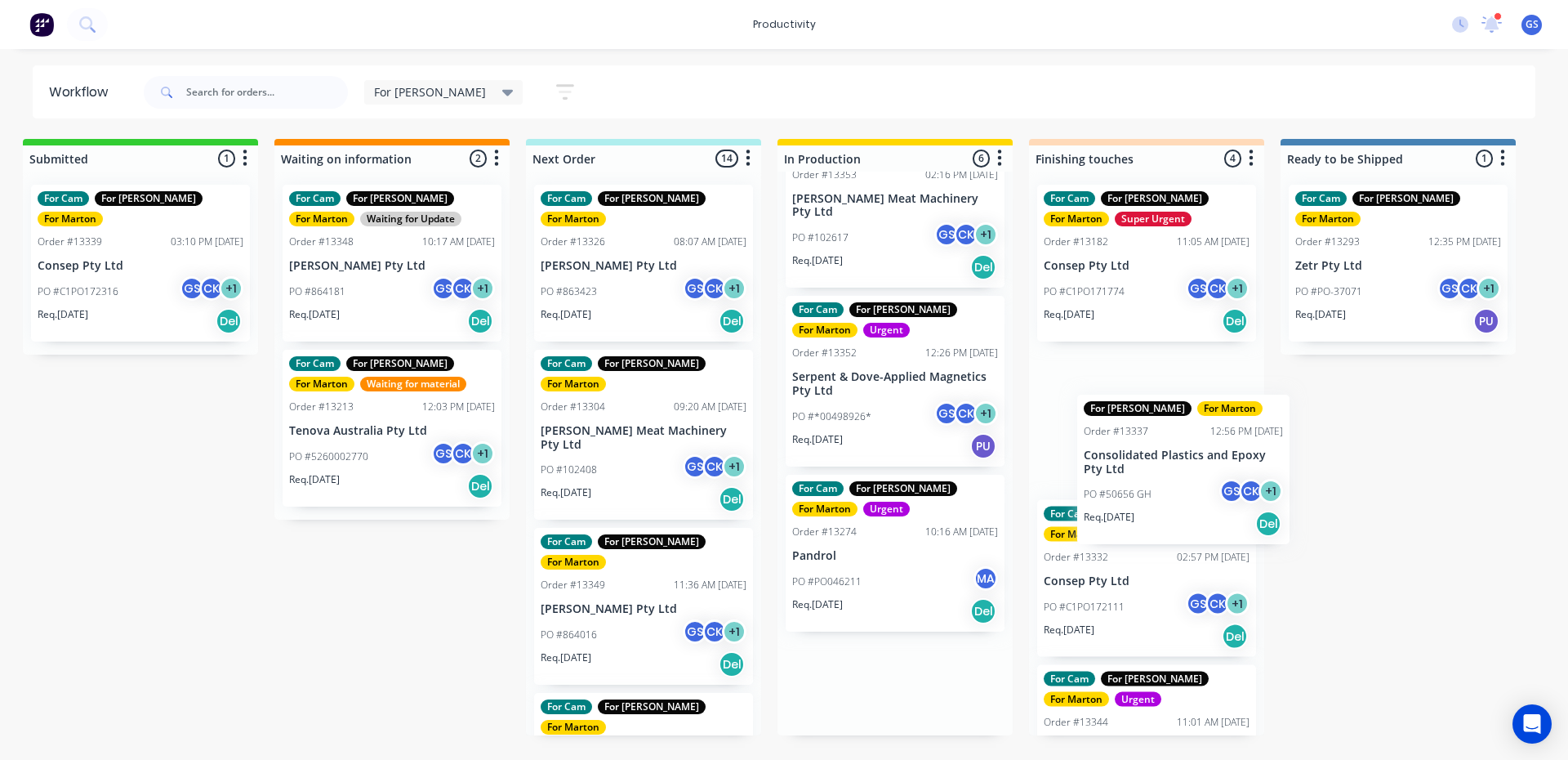
drag, startPoint x: 845, startPoint y: 662, endPoint x: 1128, endPoint y: 468, distance: 343.1
click at [1128, 468] on div "Submitted 1 Sort By Created date Required date Order number Customer name Most …" at bounding box center [1100, 437] width 2249 height 596
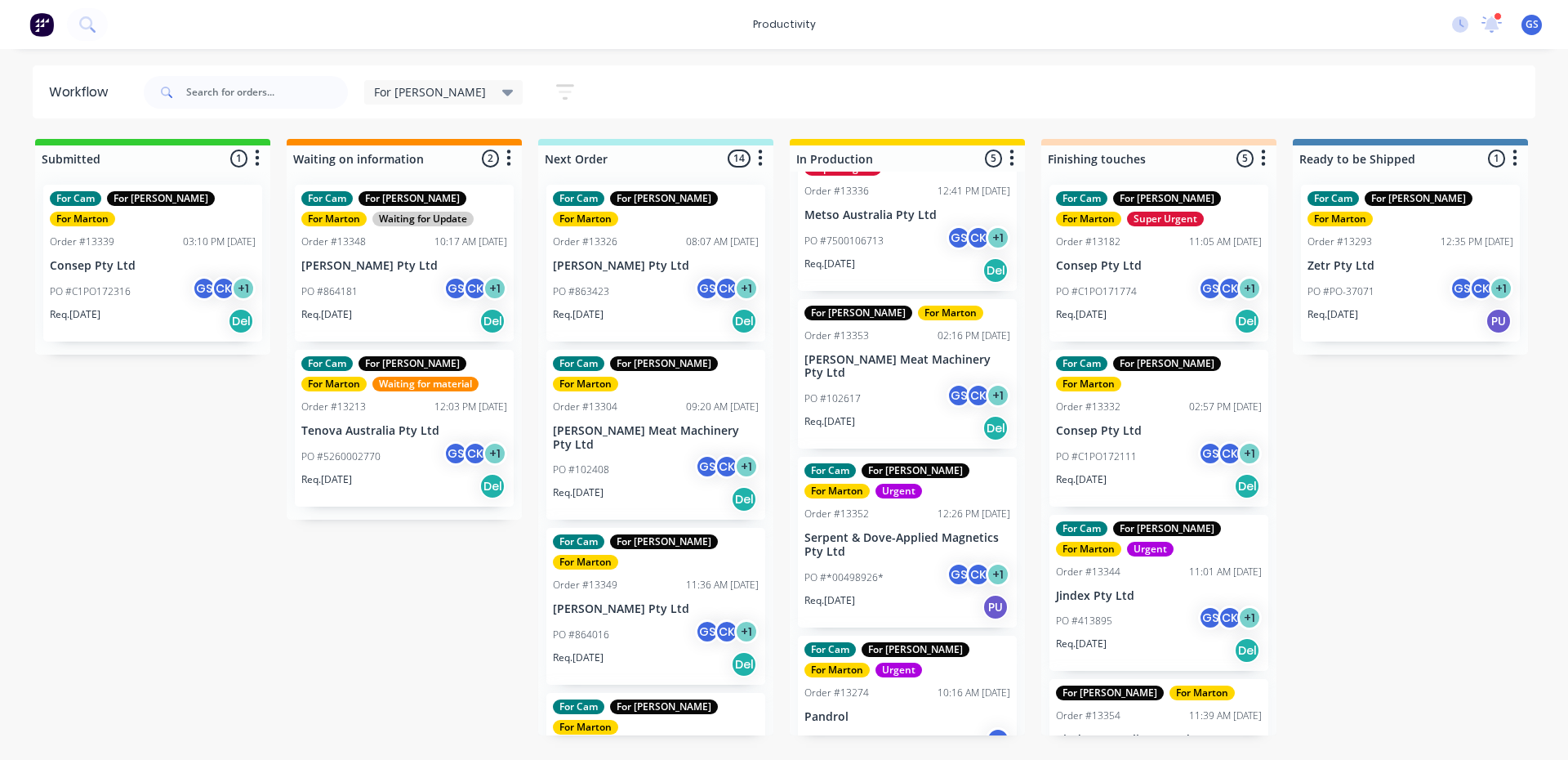
scroll to position [260, 0]
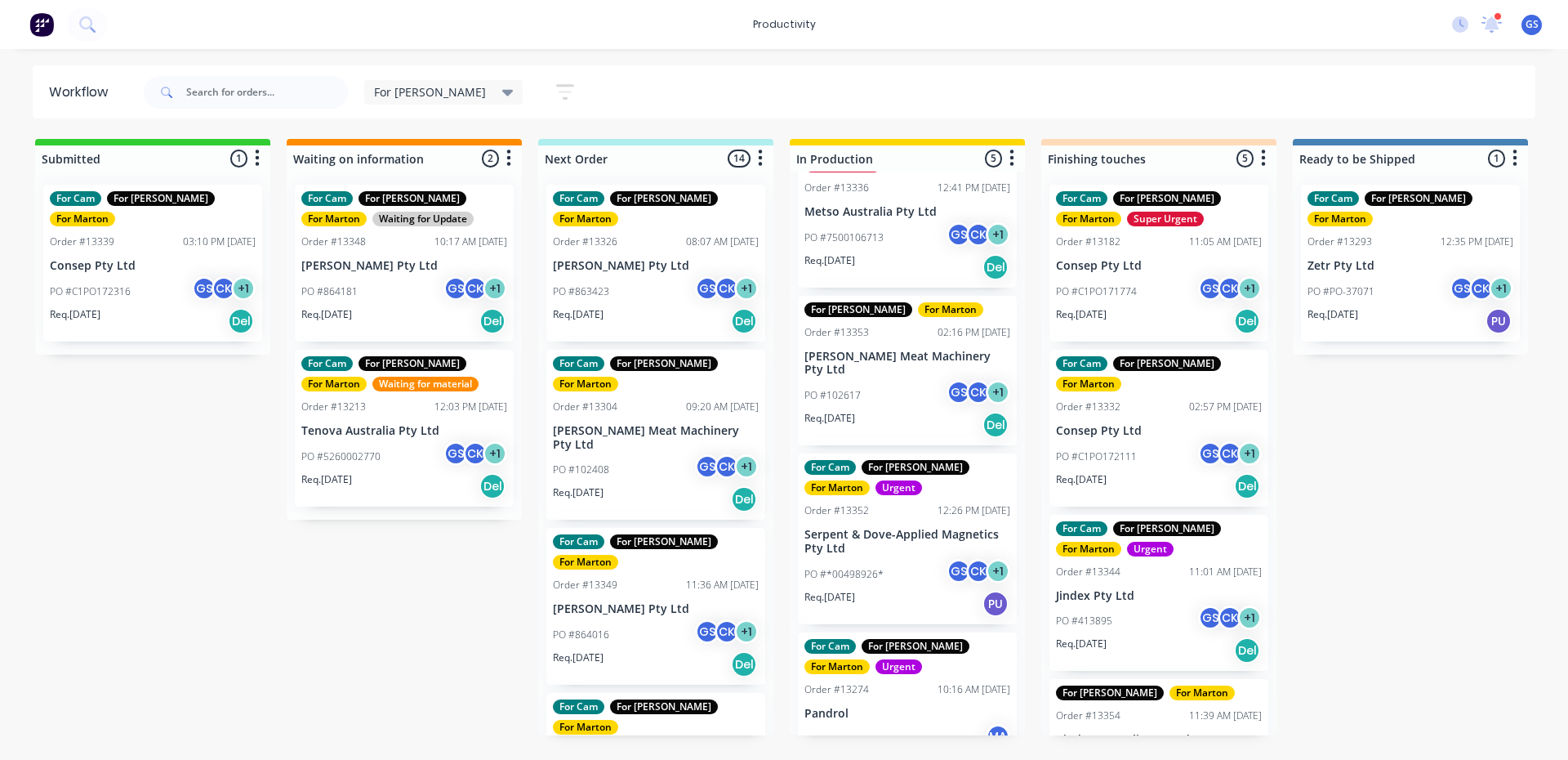
click at [881, 590] on div "Req. [DATE] PU" at bounding box center [907, 604] width 206 height 27
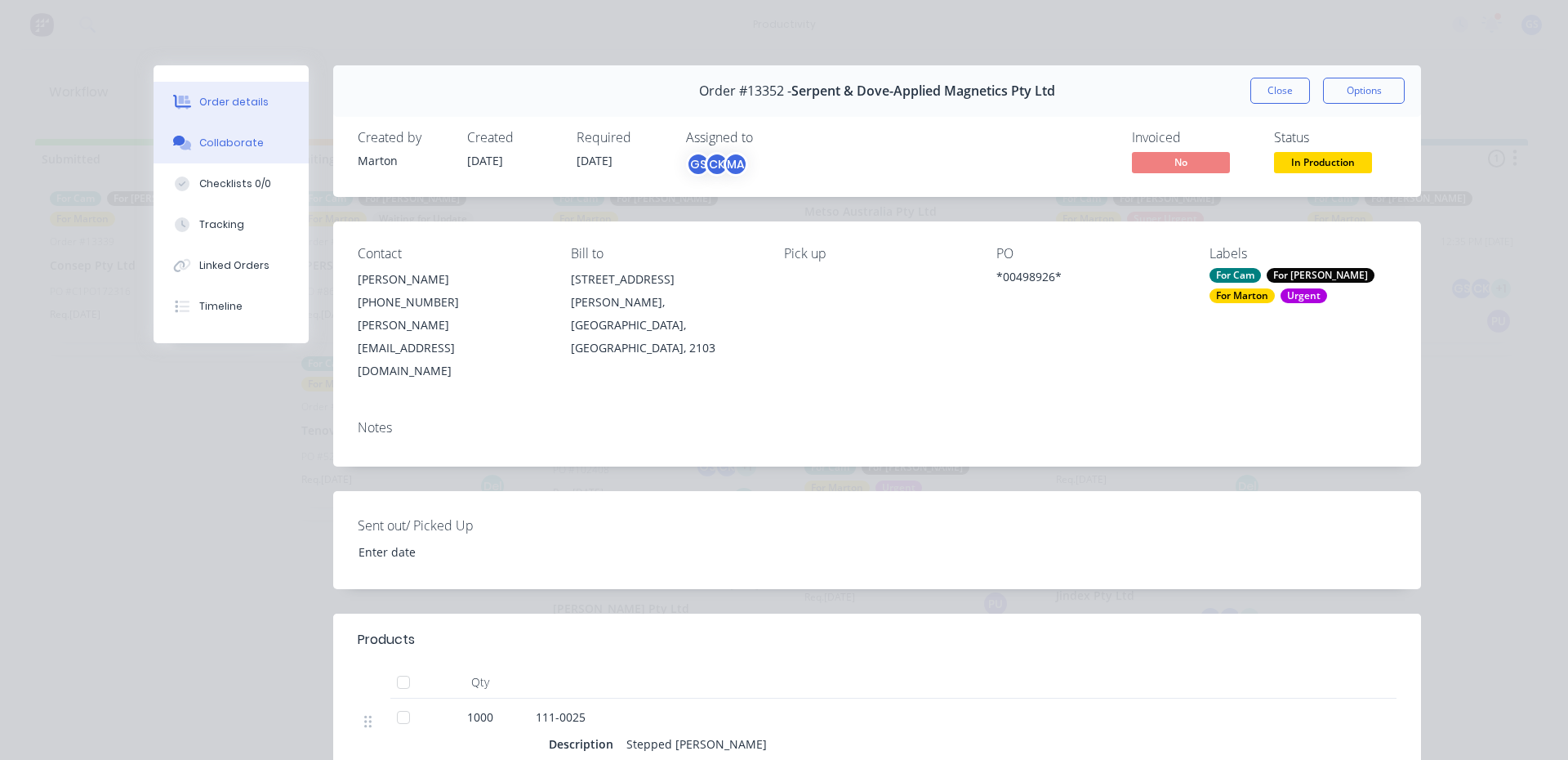
click at [210, 139] on div "Collaborate" at bounding box center [231, 142] width 65 height 15
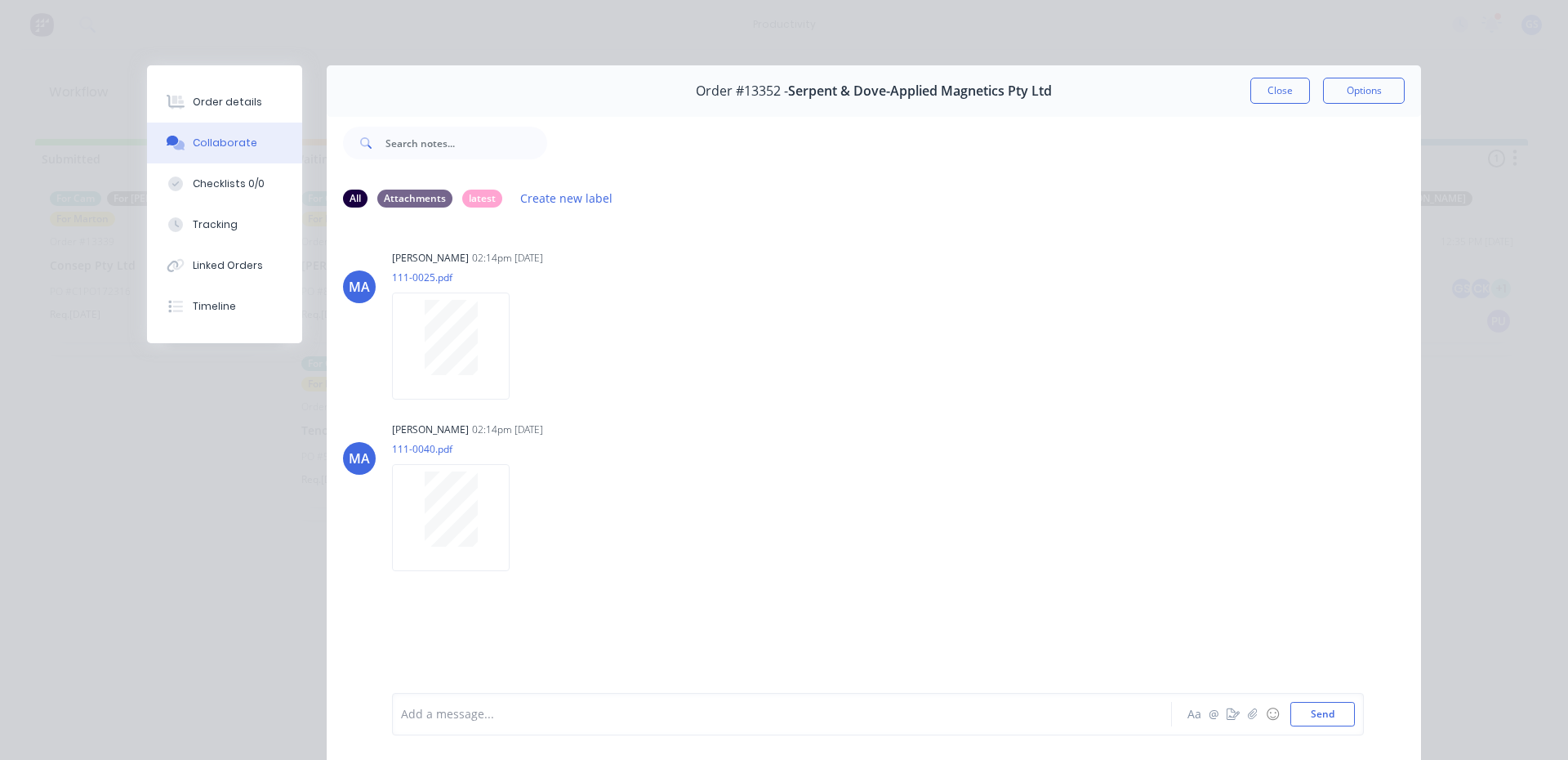
click at [1270, 104] on div "Order #13352 - Serpent & Dove-Applied Magnetics Pty Ltd Close Options" at bounding box center [873, 91] width 1094 height 51
click at [1270, 101] on button "Close" at bounding box center [1280, 90] width 60 height 26
